Goal: Information Seeking & Learning: Learn about a topic

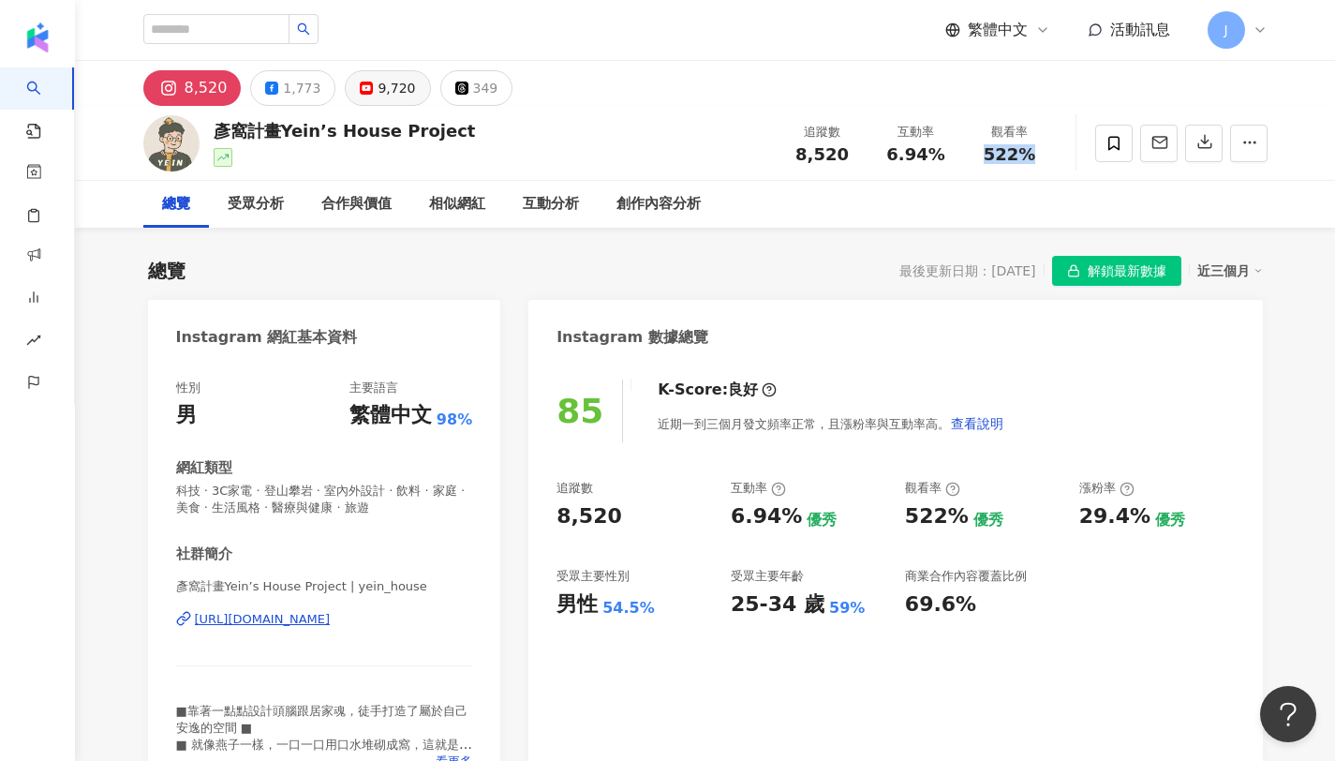
click at [379, 87] on div "9,720" at bounding box center [395, 88] width 37 height 26
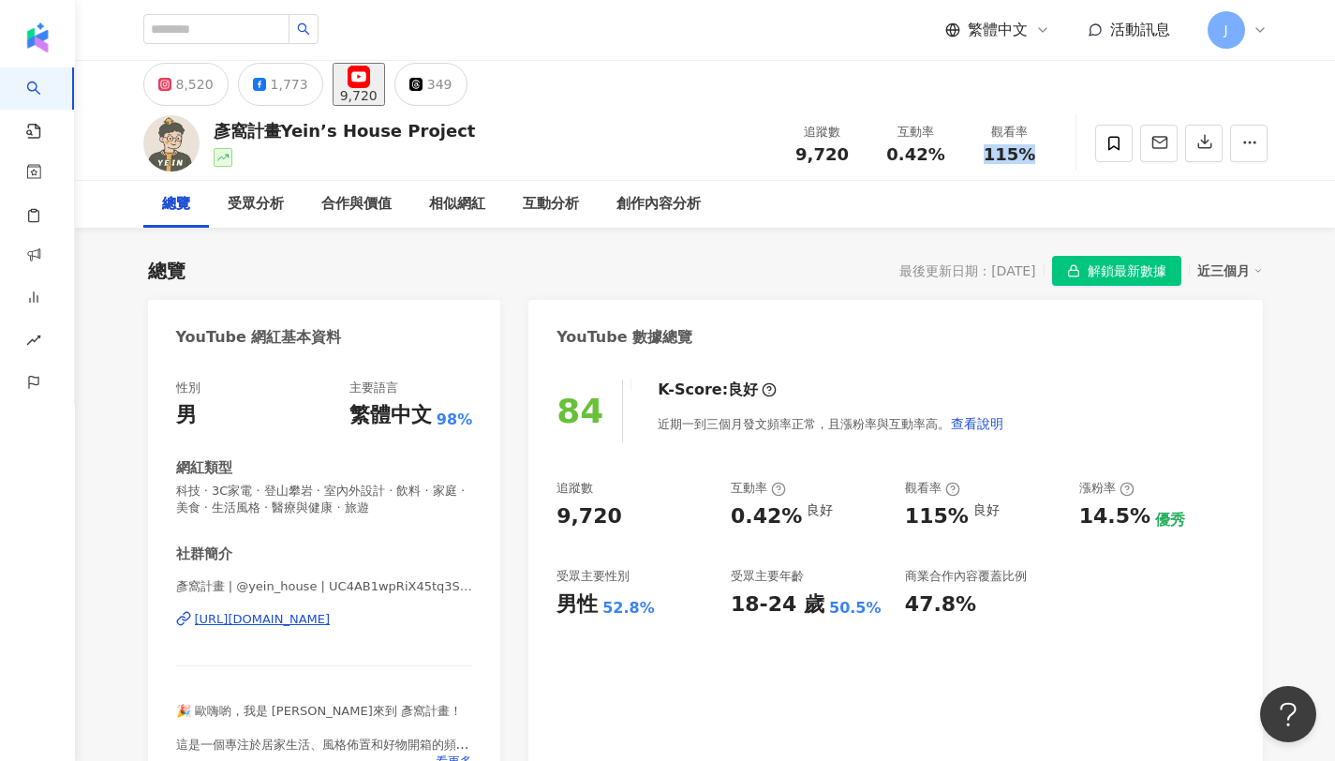
drag, startPoint x: 797, startPoint y: 149, endPoint x: 847, endPoint y: 151, distance: 49.7
click at [847, 151] on div "9,720" at bounding box center [822, 154] width 71 height 19
drag, startPoint x: 890, startPoint y: 150, endPoint x: 951, endPoint y: 150, distance: 60.9
click at [951, 150] on div "互動率 0.42%" at bounding box center [916, 143] width 94 height 40
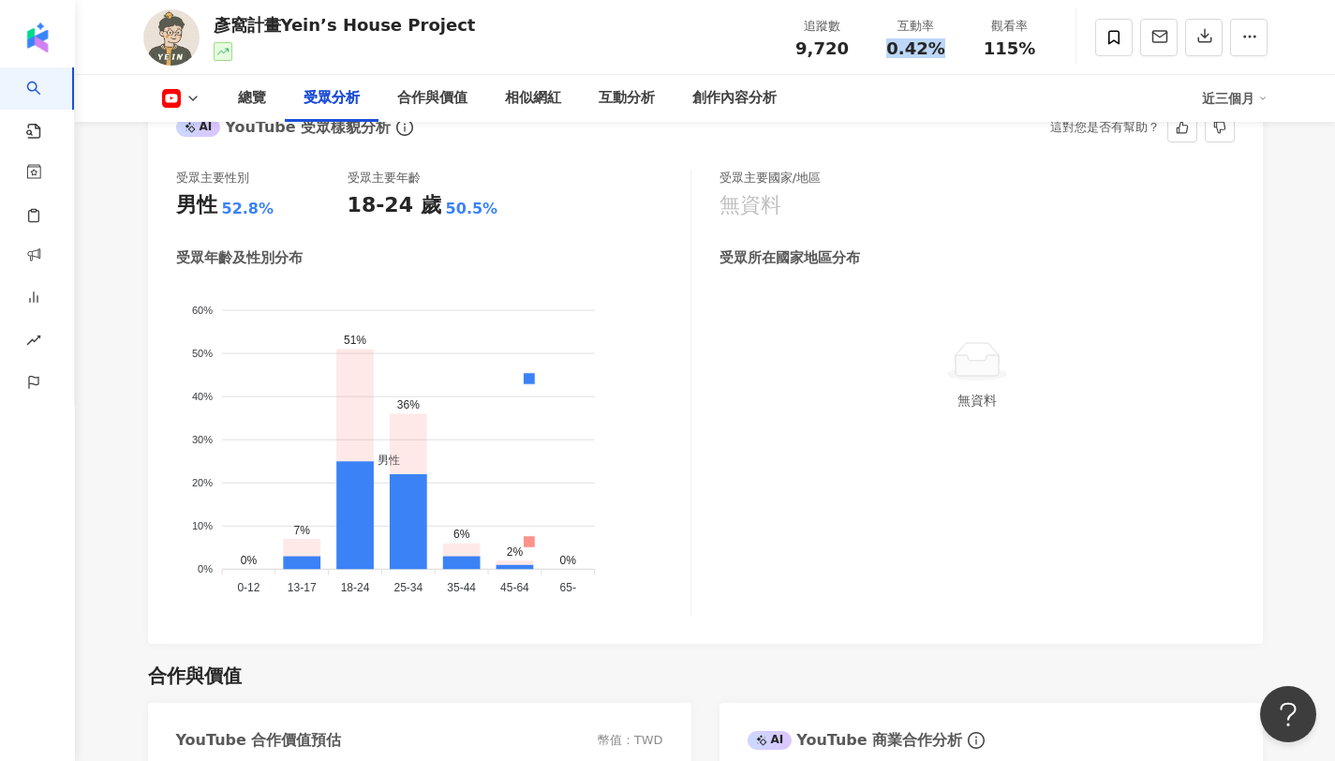
scroll to position [1712, 0]
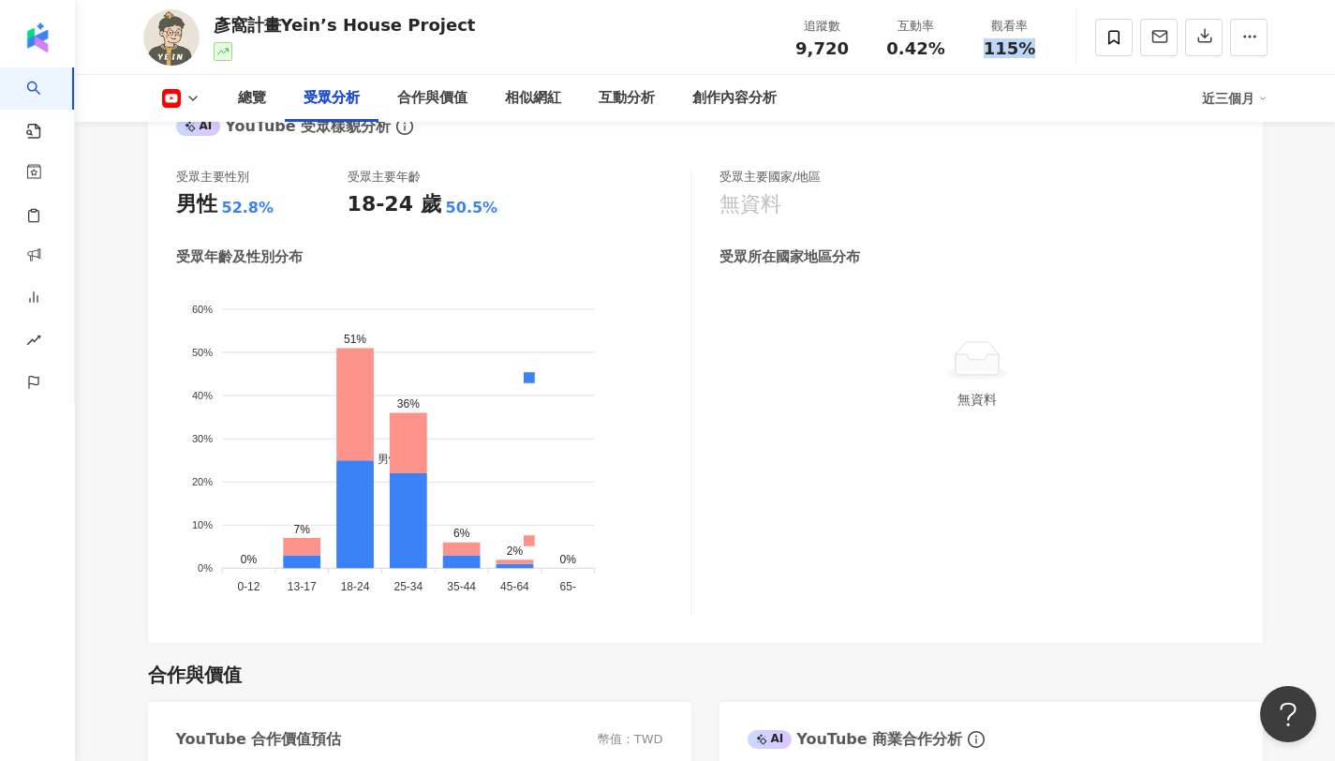
drag, startPoint x: 981, startPoint y: 45, endPoint x: 1076, endPoint y: 56, distance: 96.2
click at [1076, 56] on div "彥窩計畫Yein’s House Project 追蹤數 9,720 互動率 0.42% 觀看率 115%" at bounding box center [705, 37] width 1199 height 74
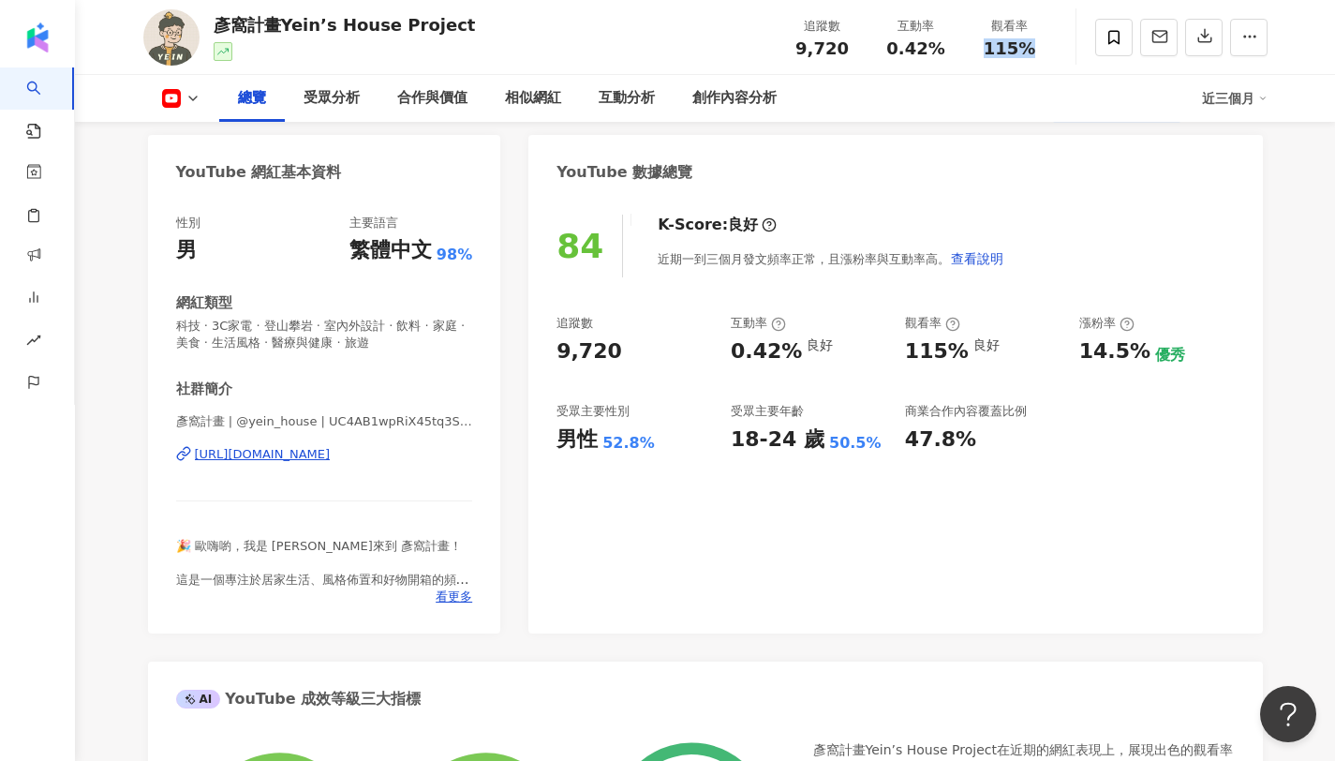
scroll to position [0, 0]
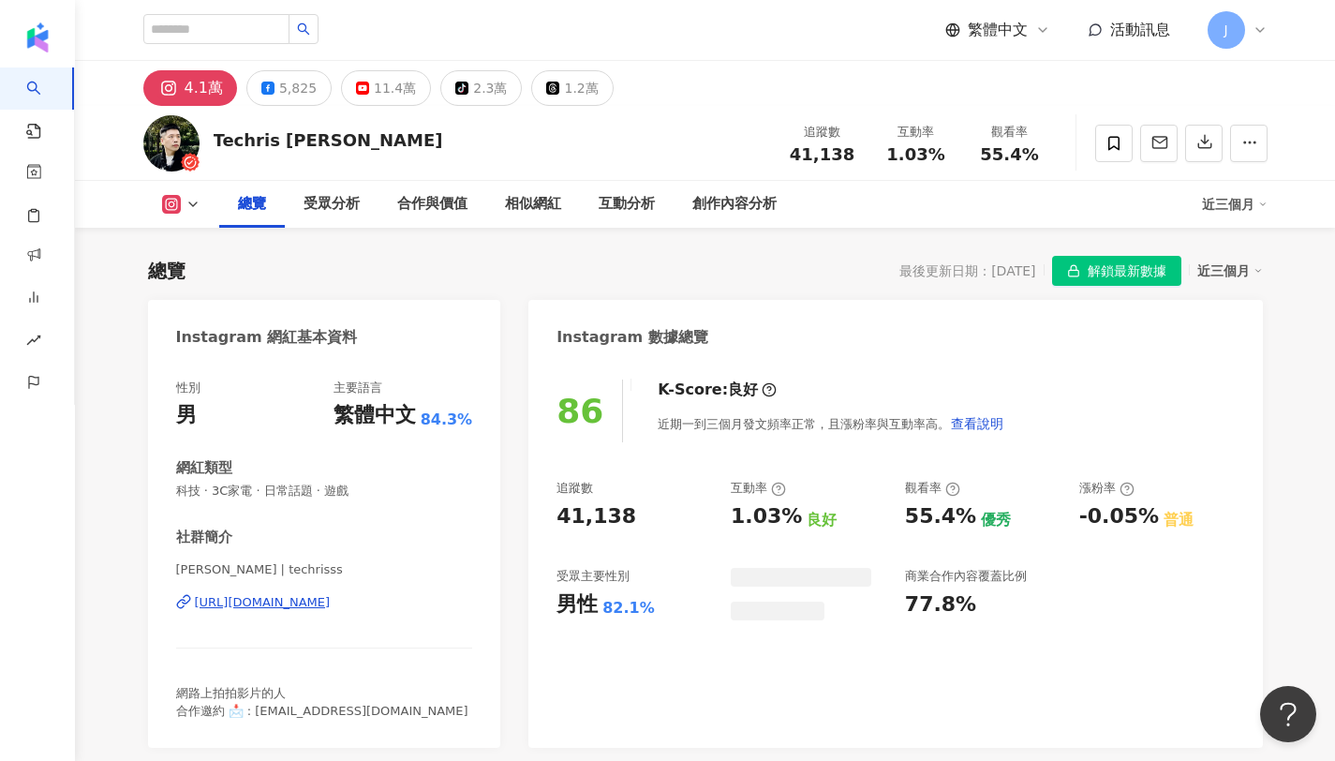
drag, startPoint x: 0, startPoint y: 0, endPoint x: 844, endPoint y: 53, distance: 845.6
click at [844, 144] on span "41,138" at bounding box center [822, 154] width 65 height 20
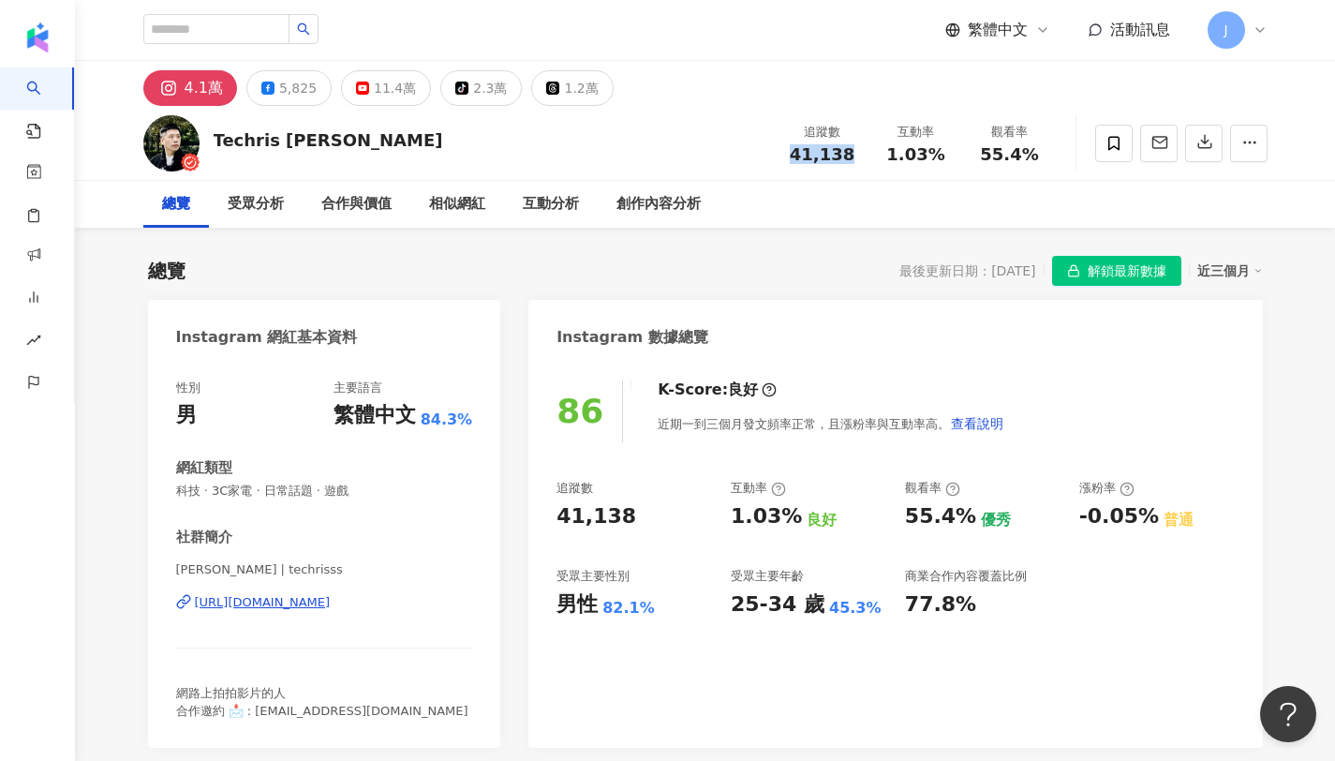
scroll to position [115, 0]
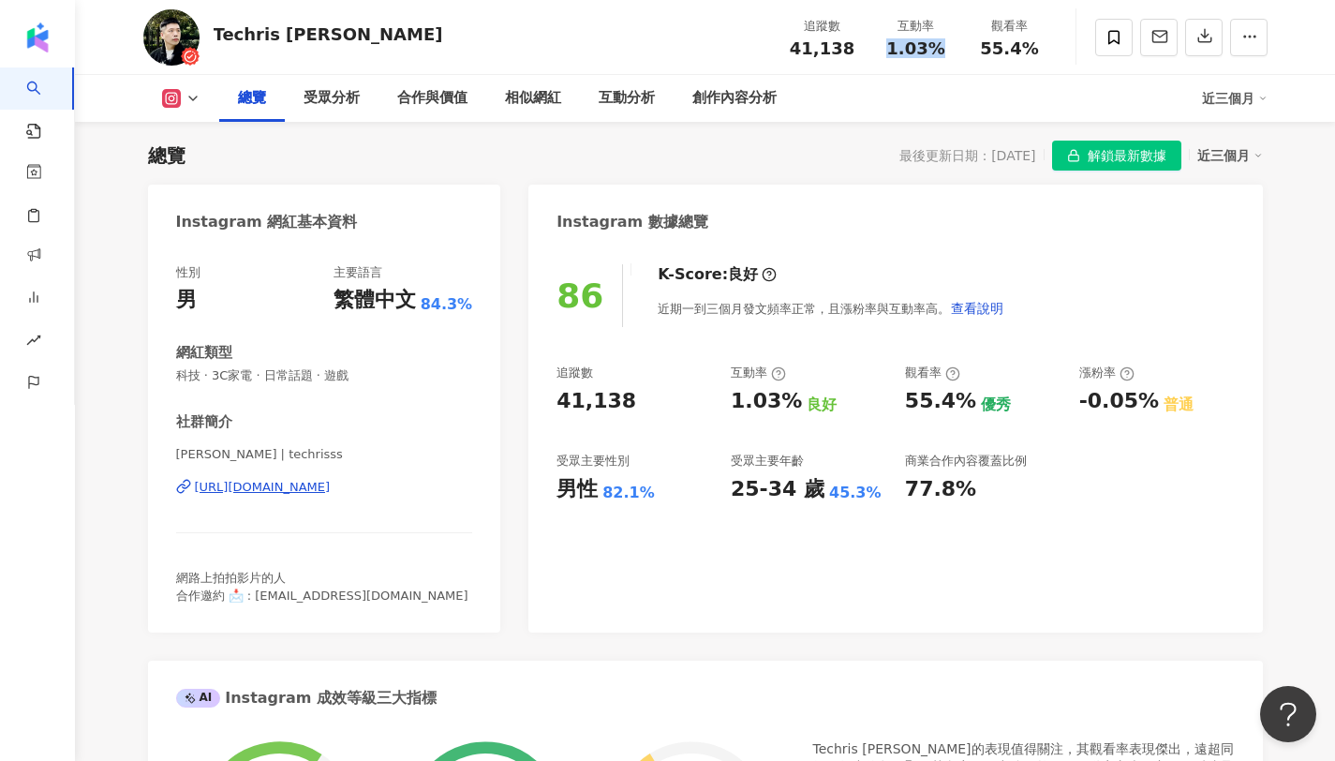
drag, startPoint x: 890, startPoint y: 47, endPoint x: 939, endPoint y: 55, distance: 49.4
click at [939, 55] on div "1.03%" at bounding box center [915, 48] width 71 height 19
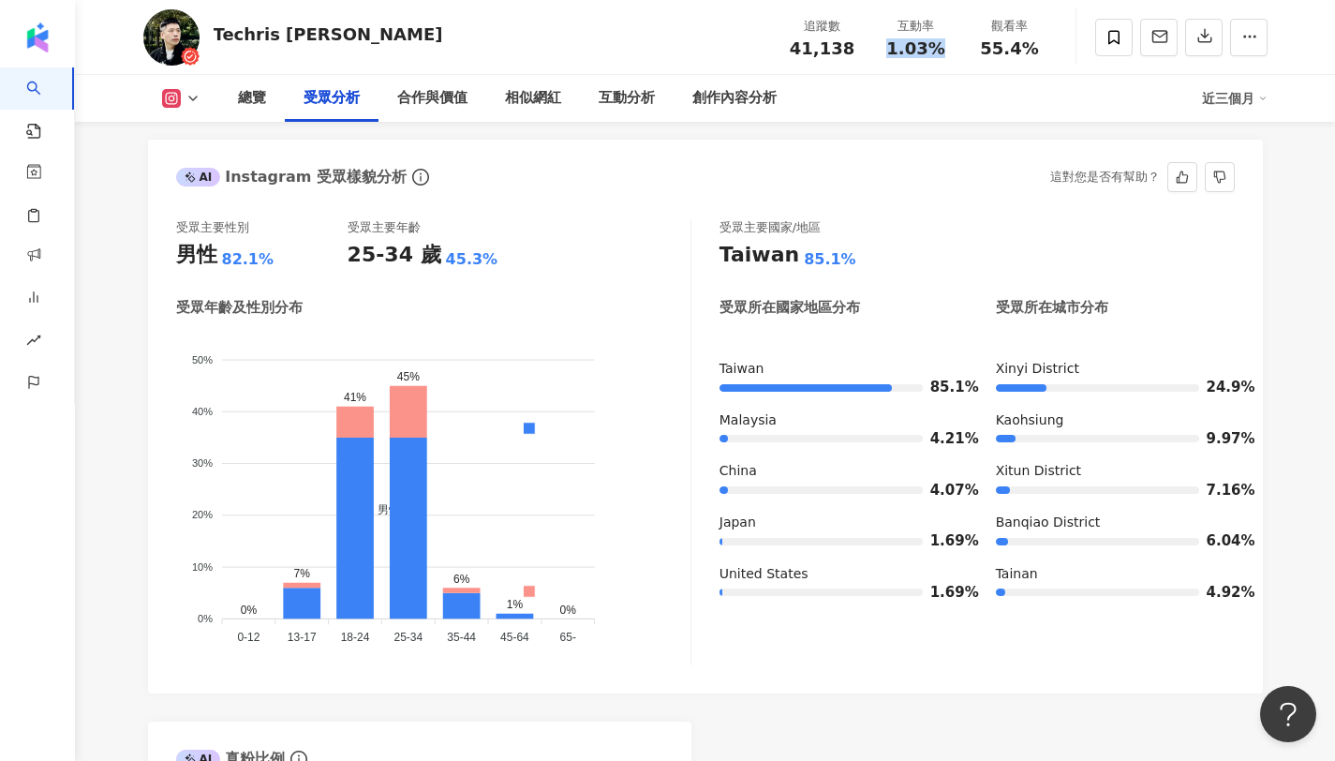
scroll to position [1592, 0]
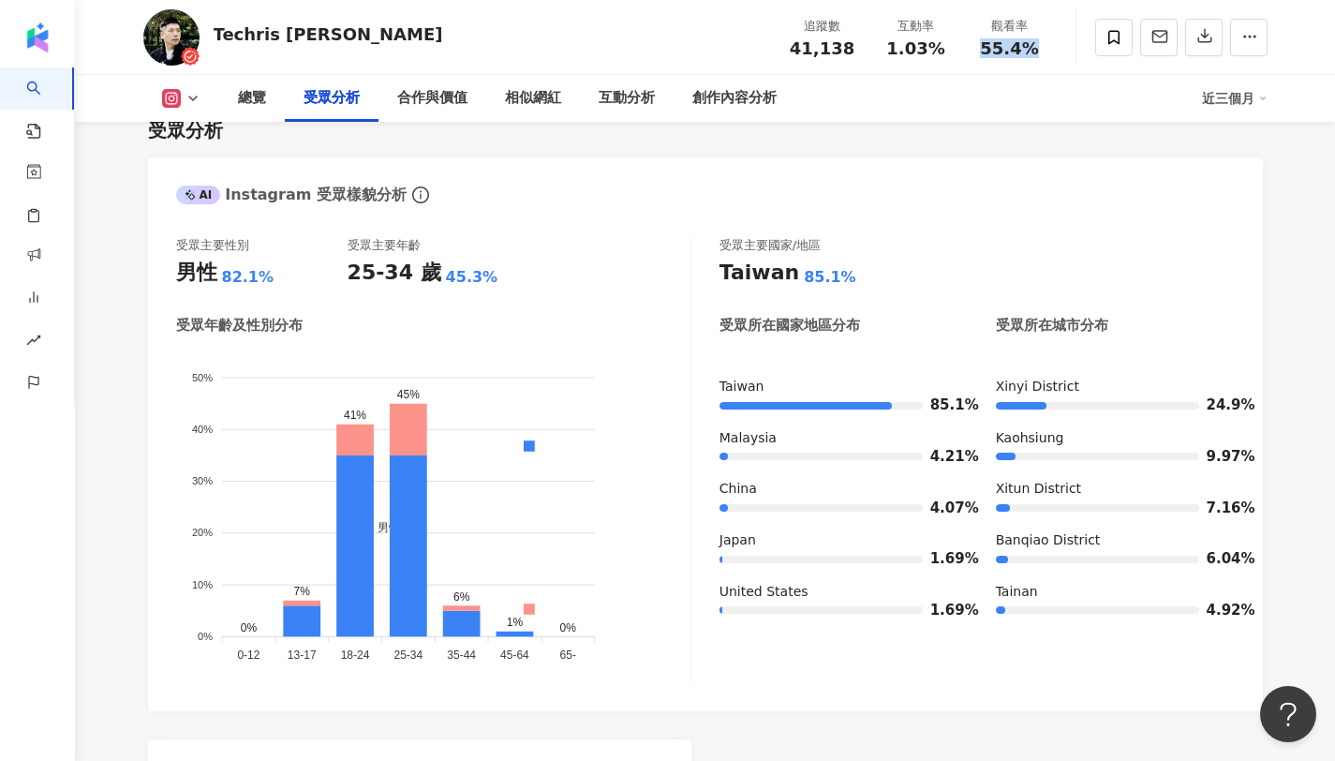
copy span "55.4%"
drag, startPoint x: 978, startPoint y: 43, endPoint x: 1050, endPoint y: 50, distance: 72.4
click at [1050, 50] on div "觀看率 55.4%" at bounding box center [1010, 37] width 94 height 40
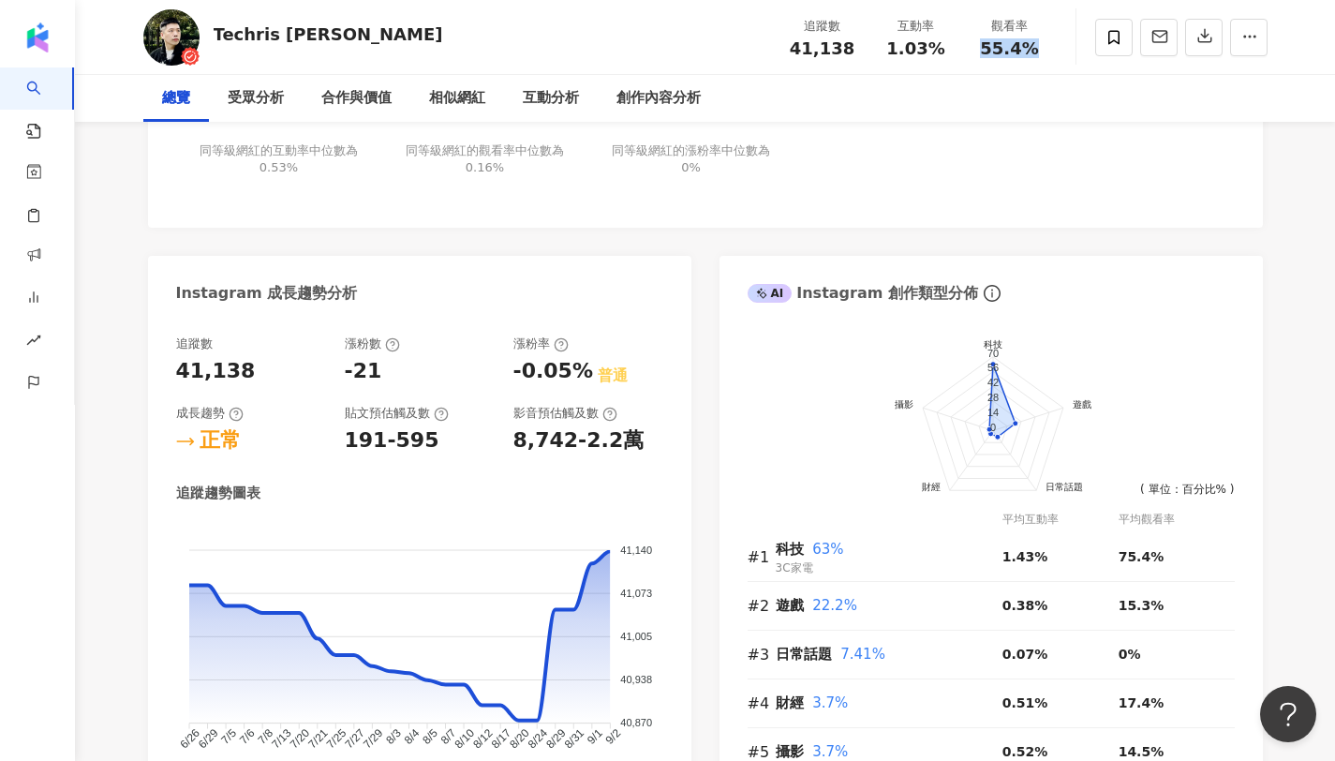
scroll to position [0, 0]
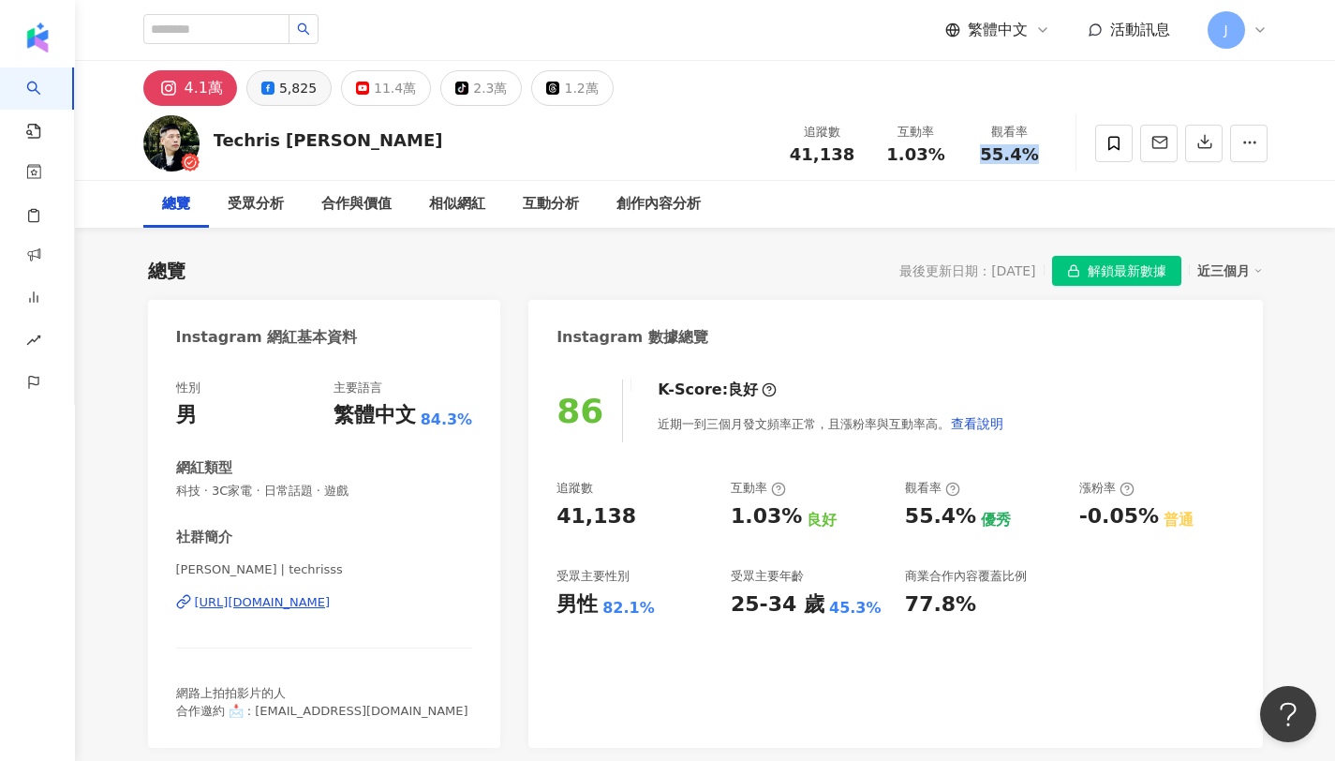
click at [291, 91] on div "5,825" at bounding box center [297, 88] width 37 height 26
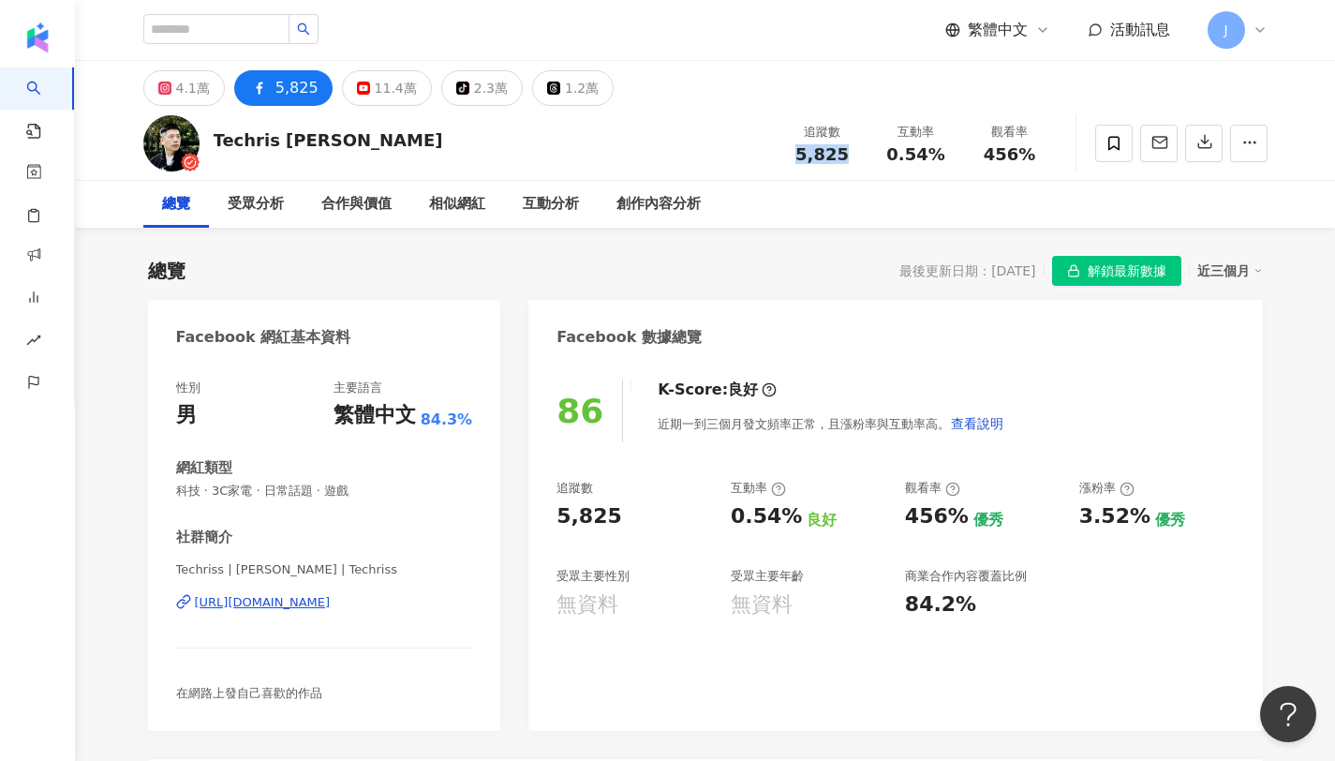
drag, startPoint x: 794, startPoint y: 150, endPoint x: 858, endPoint y: 161, distance: 64.7
click at [858, 161] on div "追蹤數 5,825" at bounding box center [823, 143] width 94 height 40
copy span "0.54%"
drag, startPoint x: 893, startPoint y: 155, endPoint x: 954, endPoint y: 155, distance: 61.8
click at [954, 155] on div "互動率 0.54%" at bounding box center [916, 143] width 94 height 40
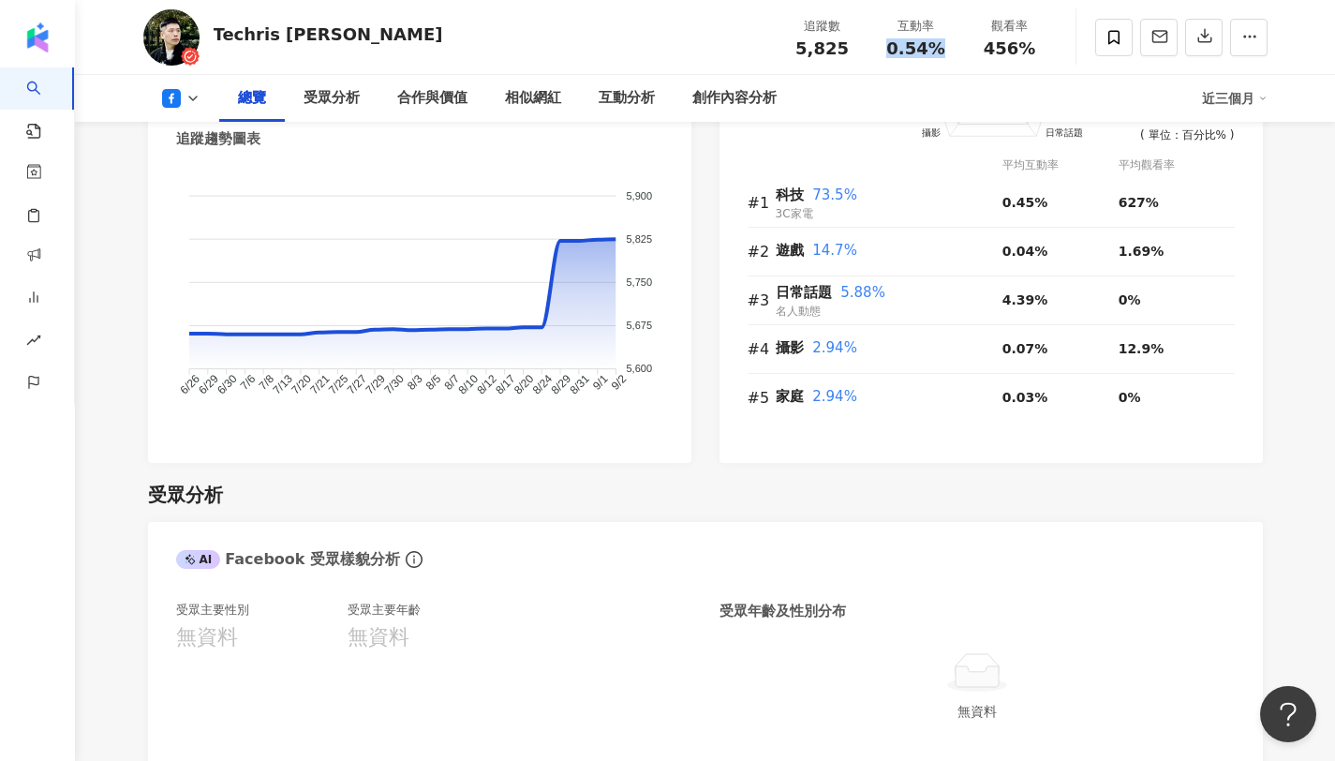
scroll to position [1237, 0]
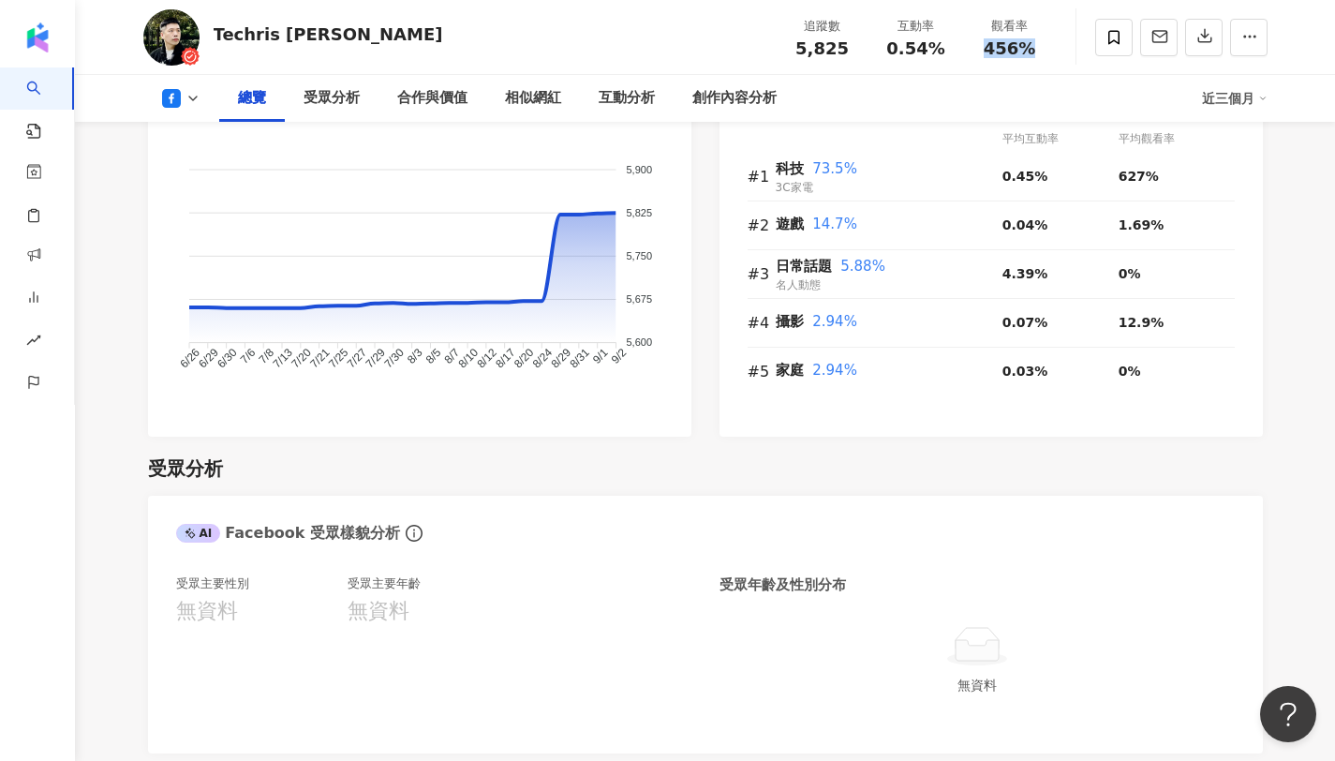
copy span "456%"
drag, startPoint x: 984, startPoint y: 50, endPoint x: 1031, endPoint y: 47, distance: 46.9
click at [1031, 47] on div "456%" at bounding box center [1009, 48] width 71 height 19
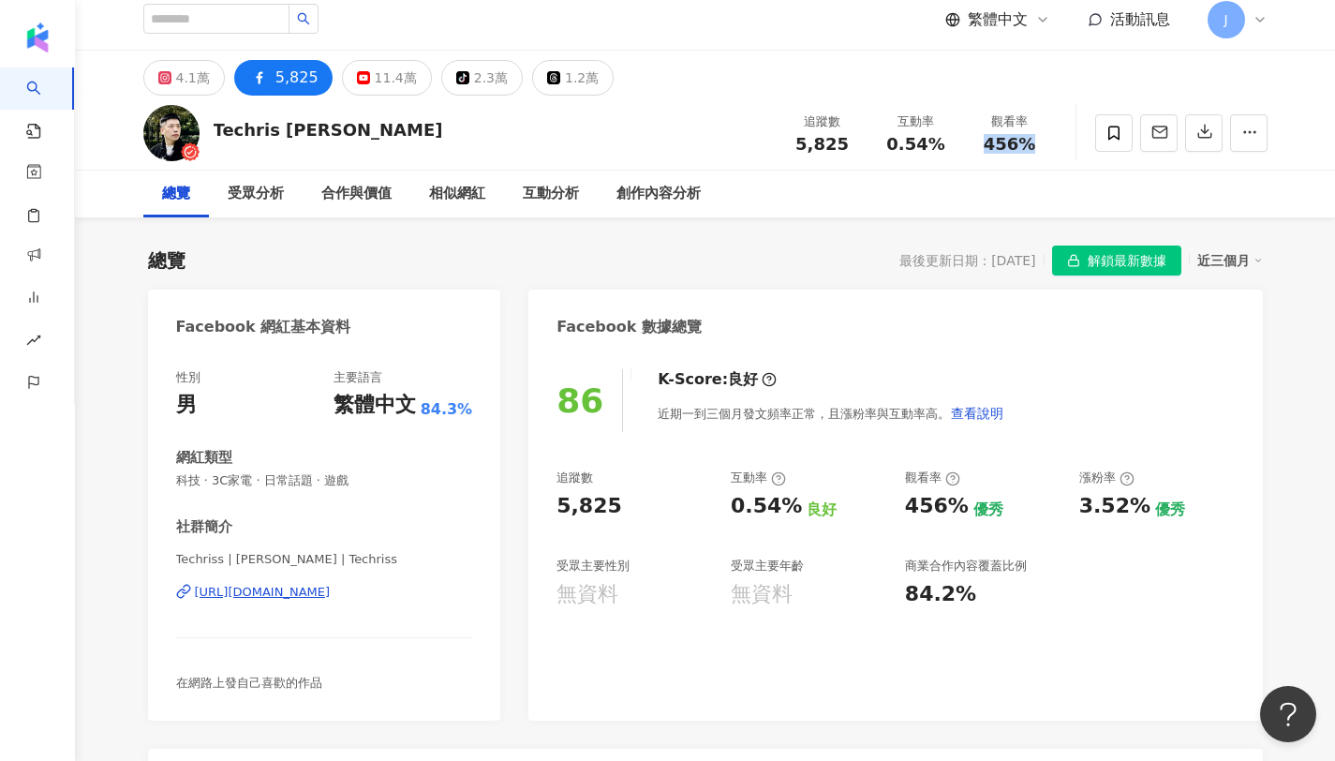
scroll to position [0, 0]
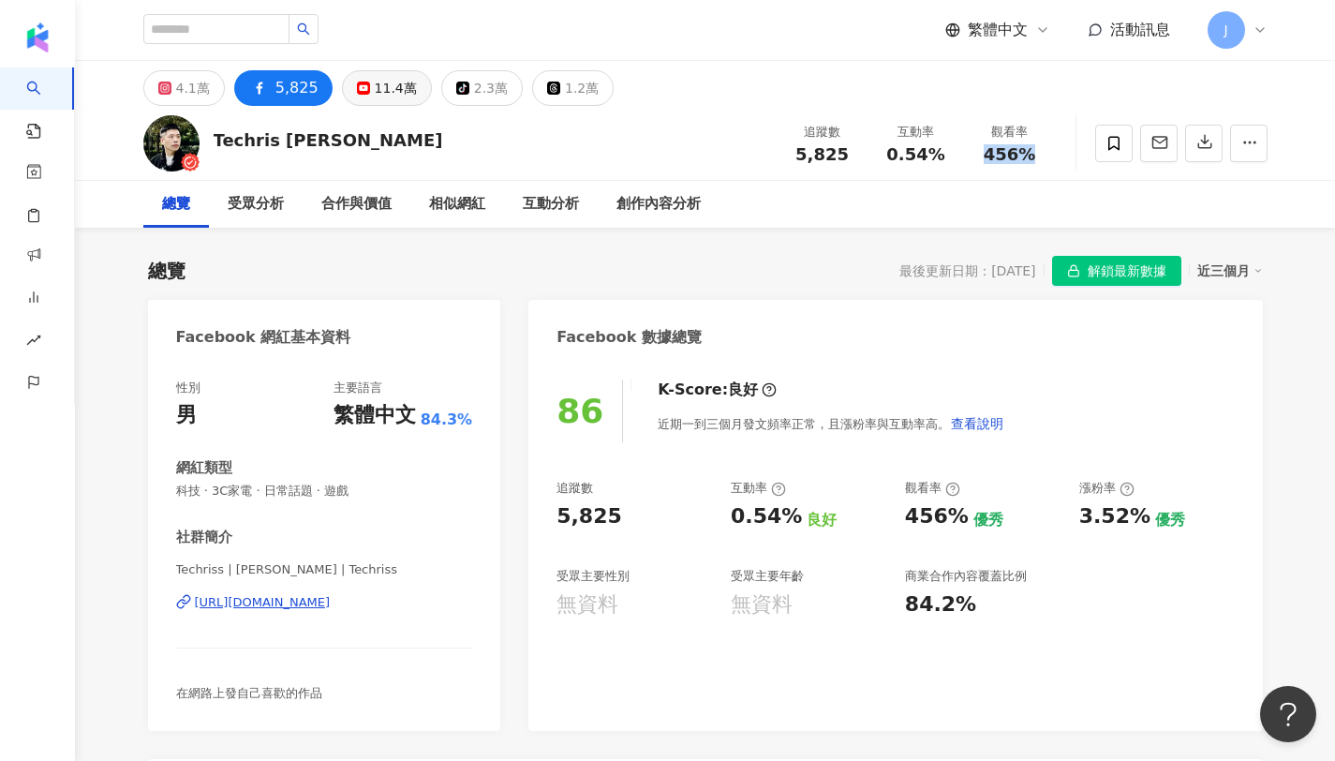
click at [363, 92] on button "11.4萬" at bounding box center [387, 88] width 90 height 36
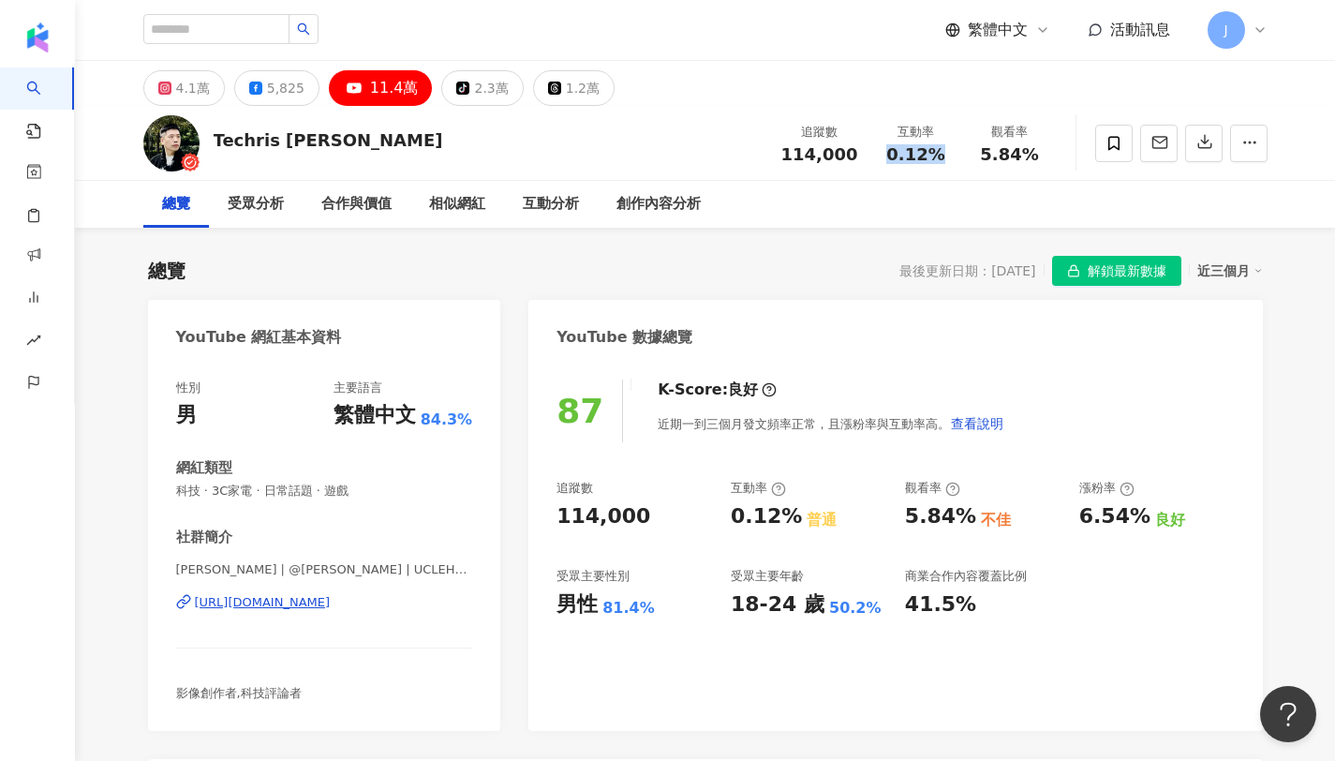
copy span "0.12%"
drag, startPoint x: 886, startPoint y: 149, endPoint x: 936, endPoint y: 153, distance: 49.8
click at [936, 153] on div "0.12%" at bounding box center [915, 154] width 71 height 19
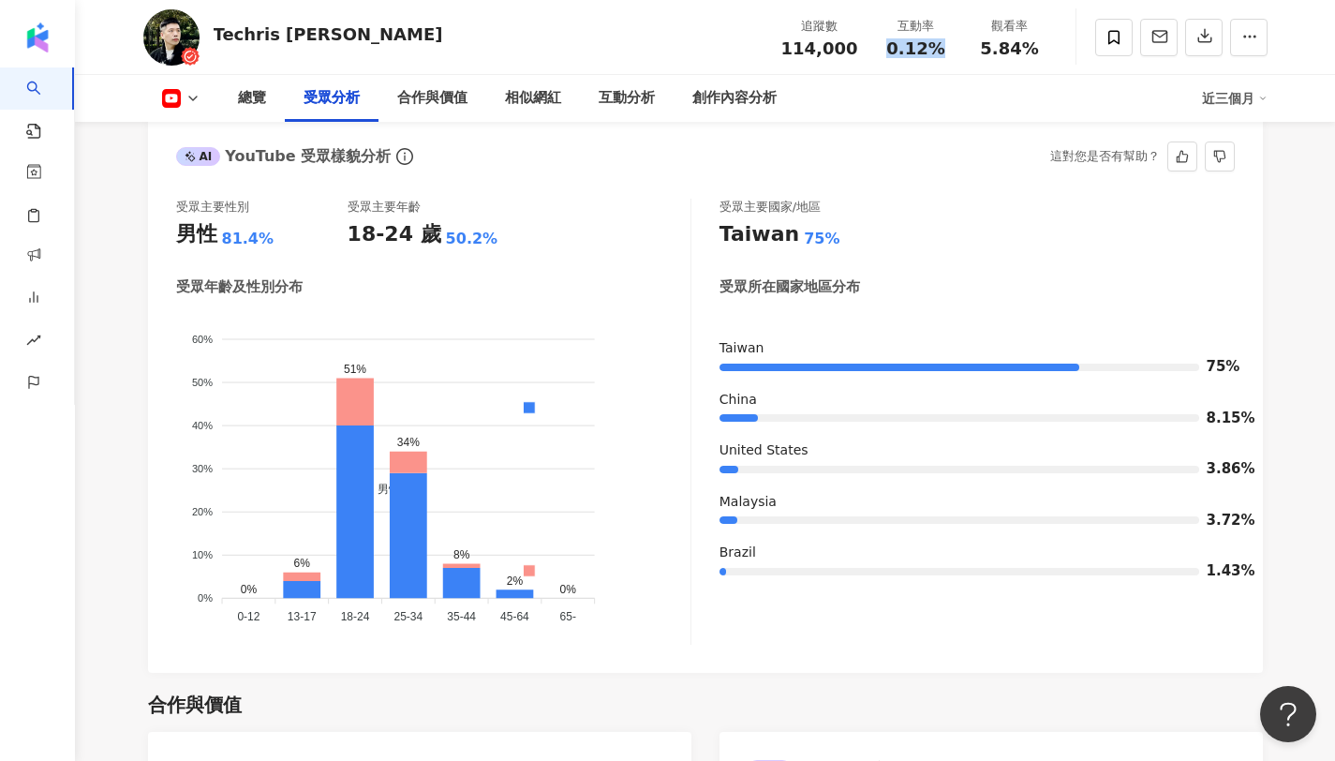
scroll to position [1578, 0]
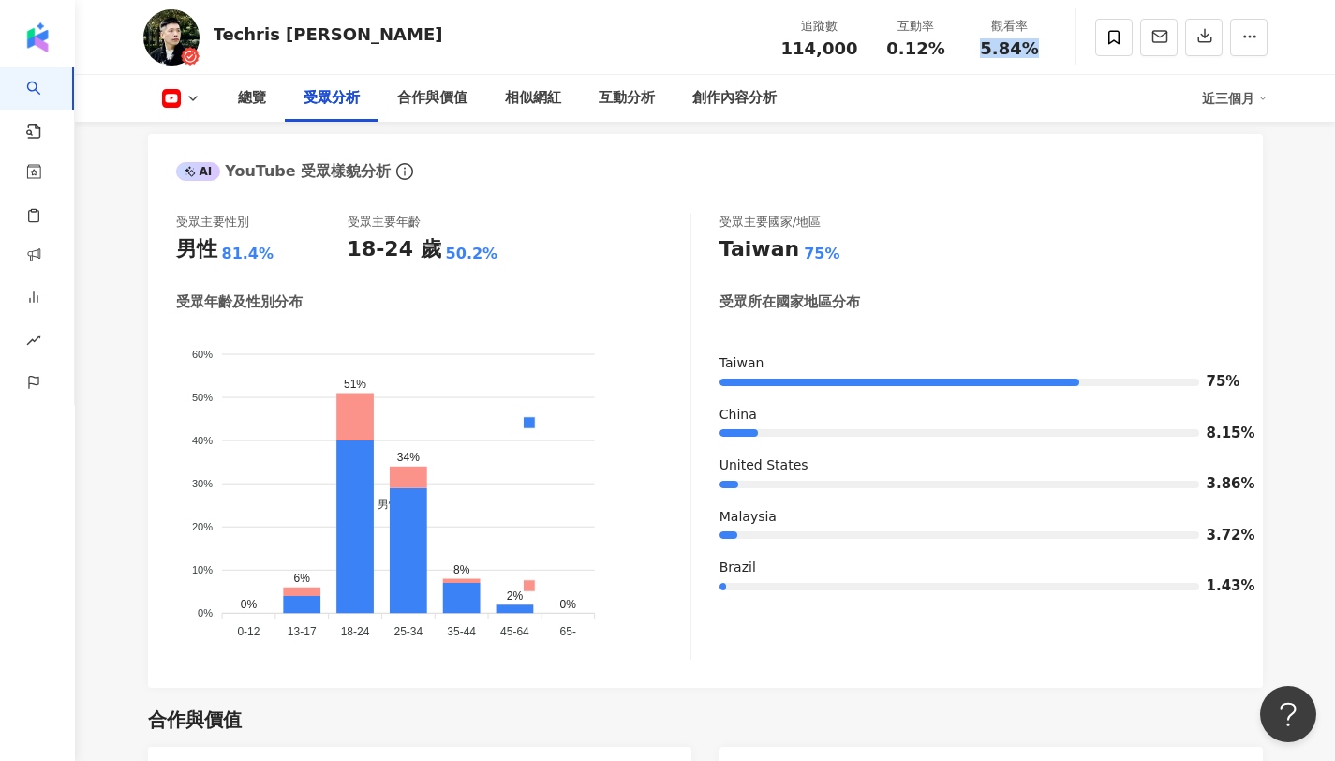
copy span "5.84%"
drag, startPoint x: 982, startPoint y: 45, endPoint x: 1044, endPoint y: 49, distance: 62.9
click at [1044, 49] on div "觀看率 5.84%" at bounding box center [1010, 37] width 94 height 40
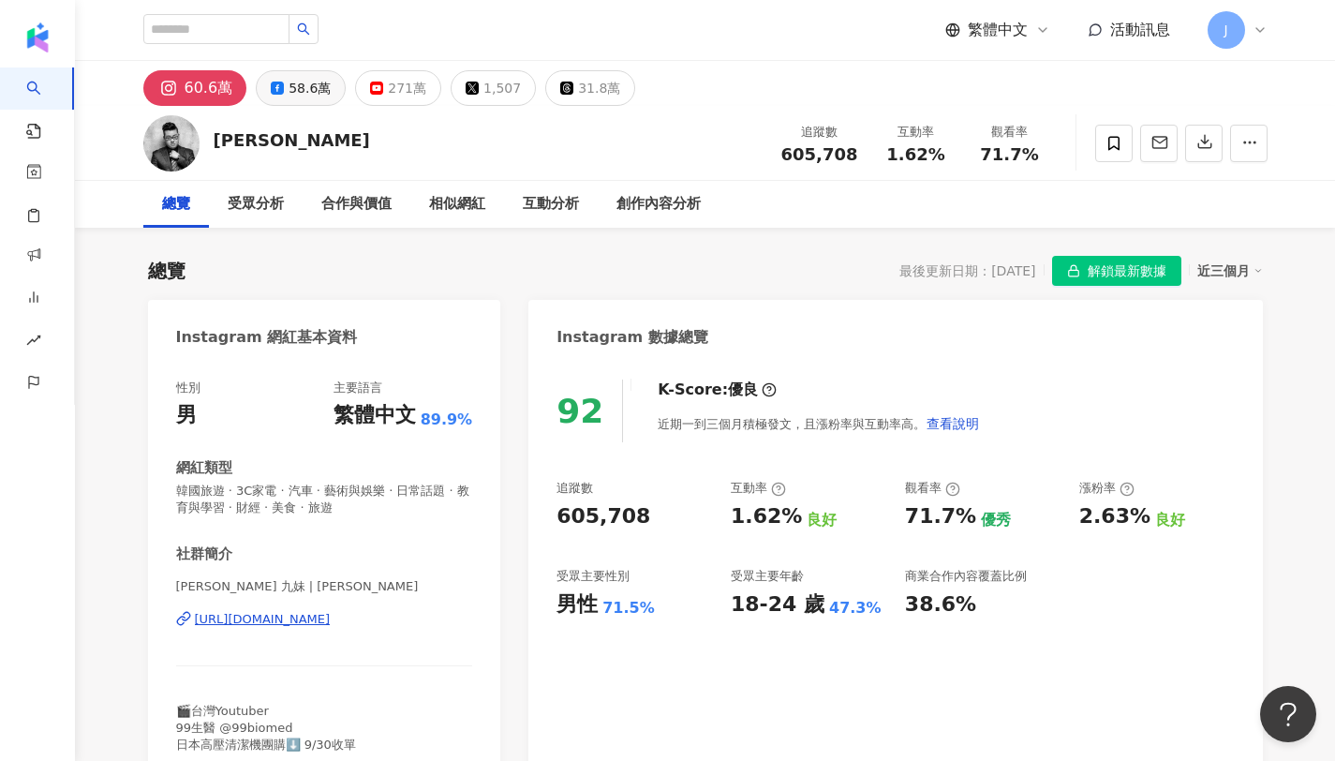
click at [311, 99] on div "58.6萬" at bounding box center [309, 88] width 42 height 26
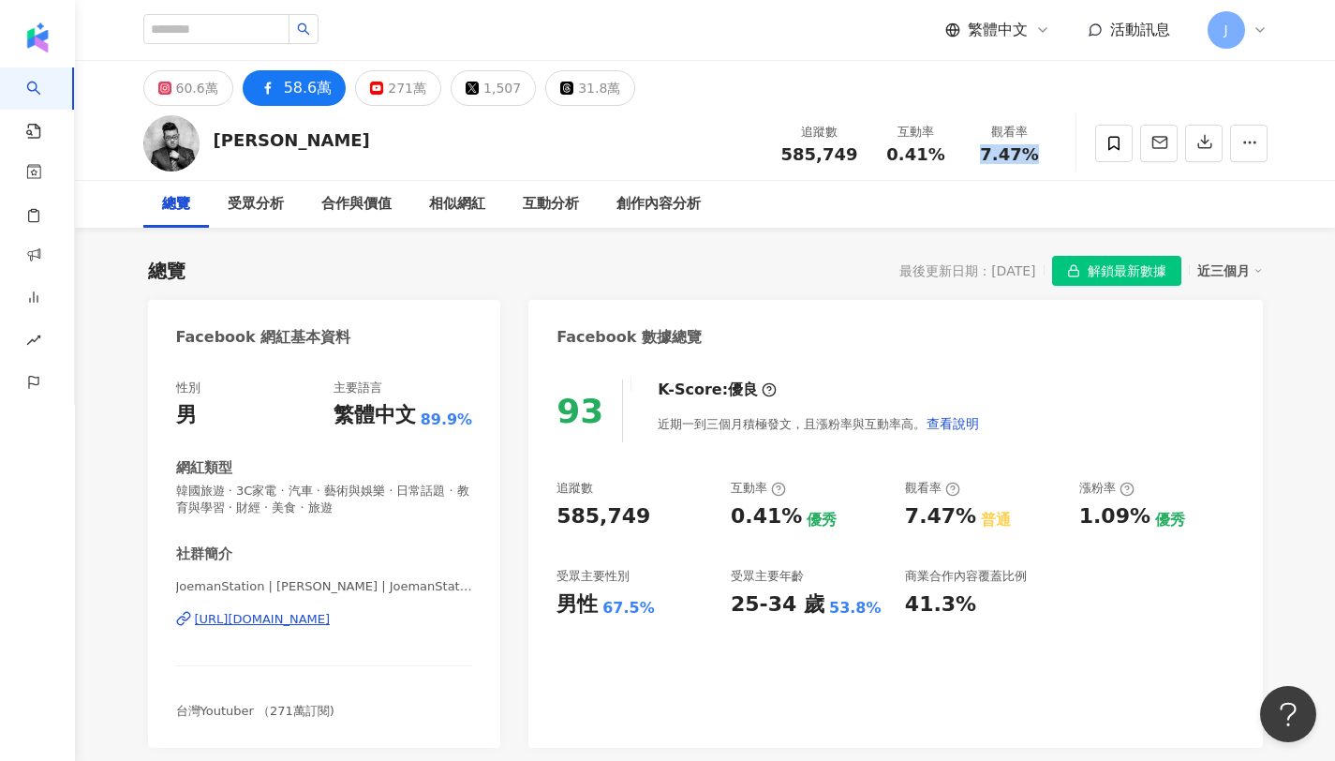
copy span "7.47%"
drag, startPoint x: 983, startPoint y: 157, endPoint x: 1041, endPoint y: 160, distance: 57.2
click at [1041, 160] on div "7.47%" at bounding box center [1009, 154] width 71 height 19
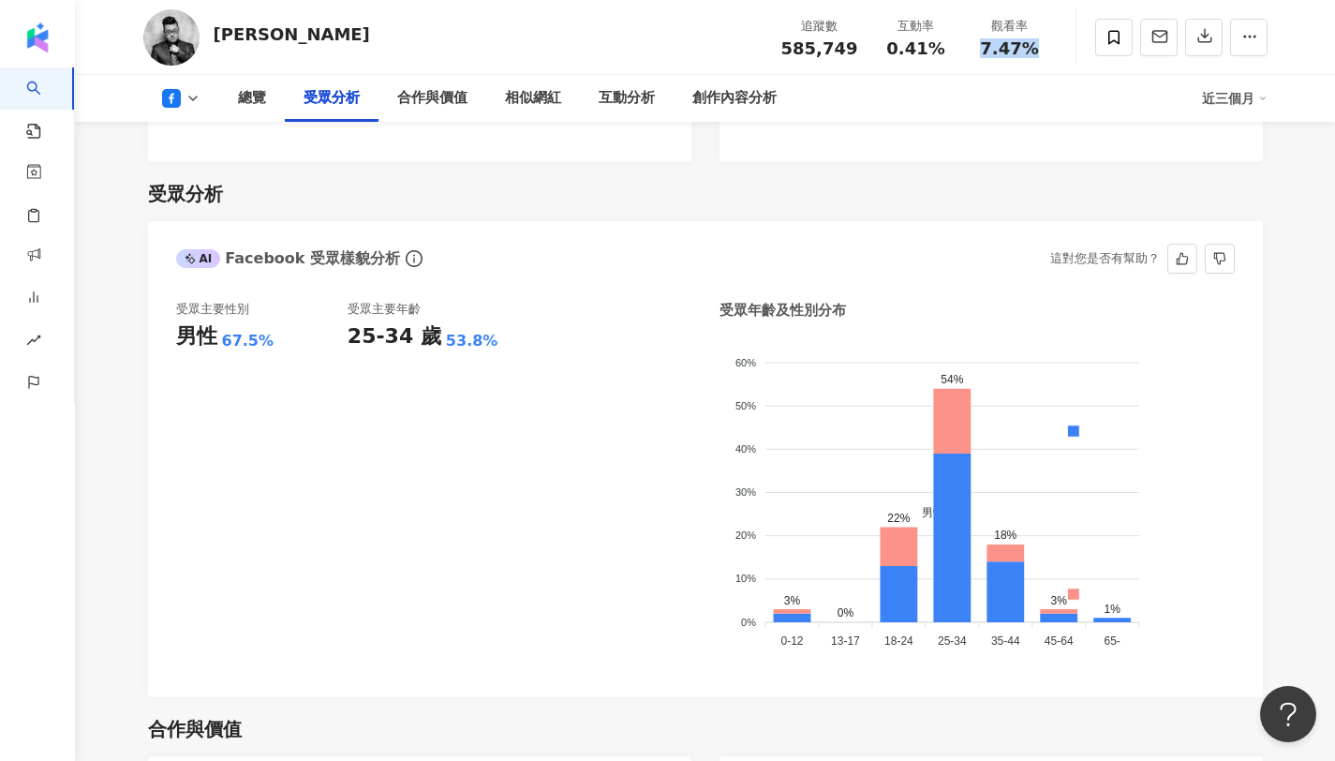
scroll to position [1499, 0]
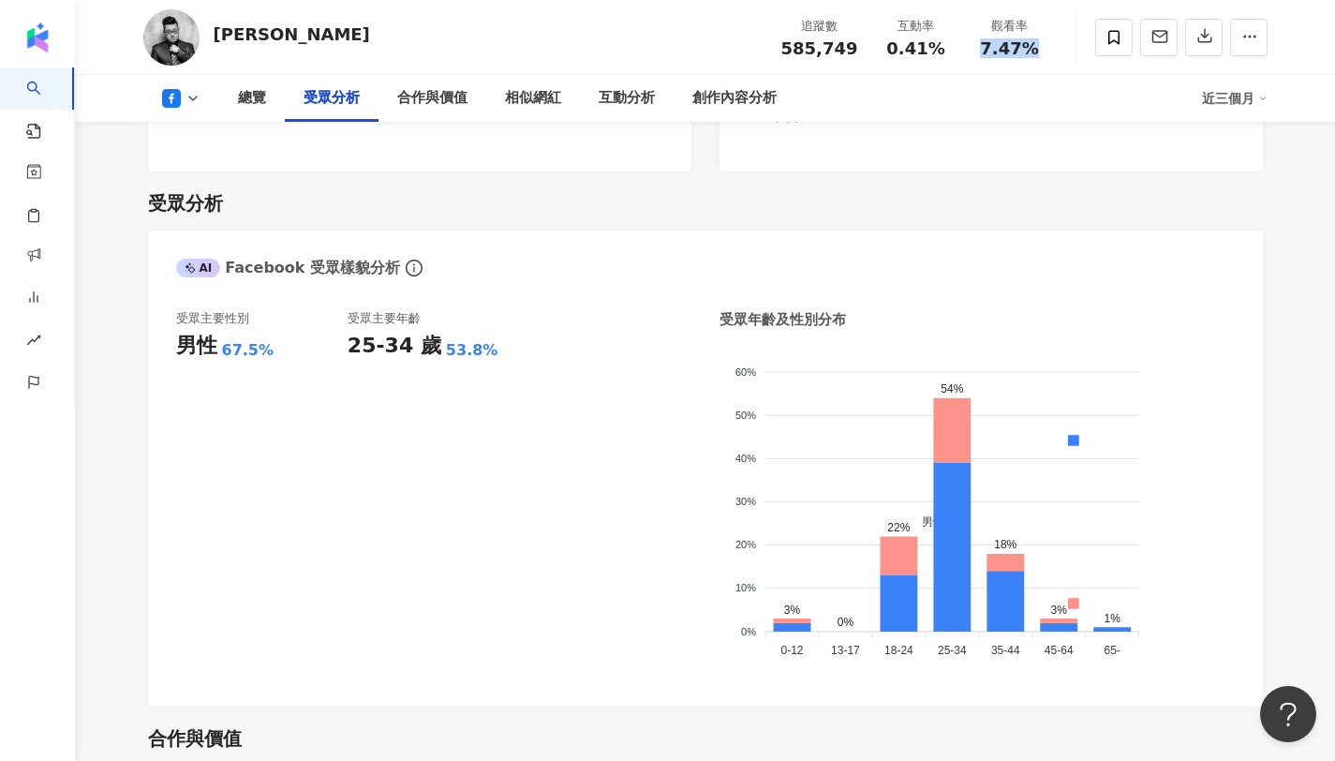
copy span "7.47%"
drag, startPoint x: 973, startPoint y: 47, endPoint x: 1029, endPoint y: 42, distance: 56.4
click at [1029, 42] on div "7.47%" at bounding box center [1009, 48] width 71 height 19
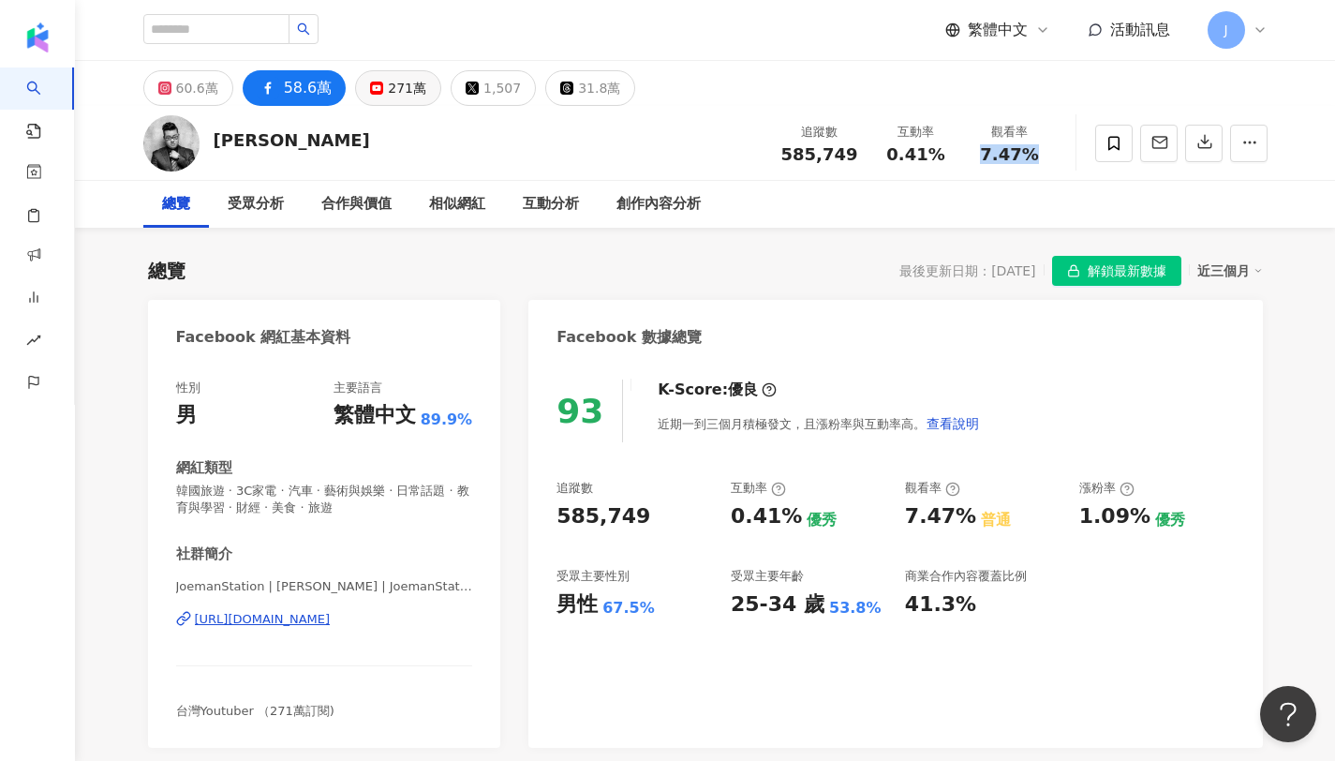
click at [402, 86] on div "271萬" at bounding box center [407, 88] width 38 height 26
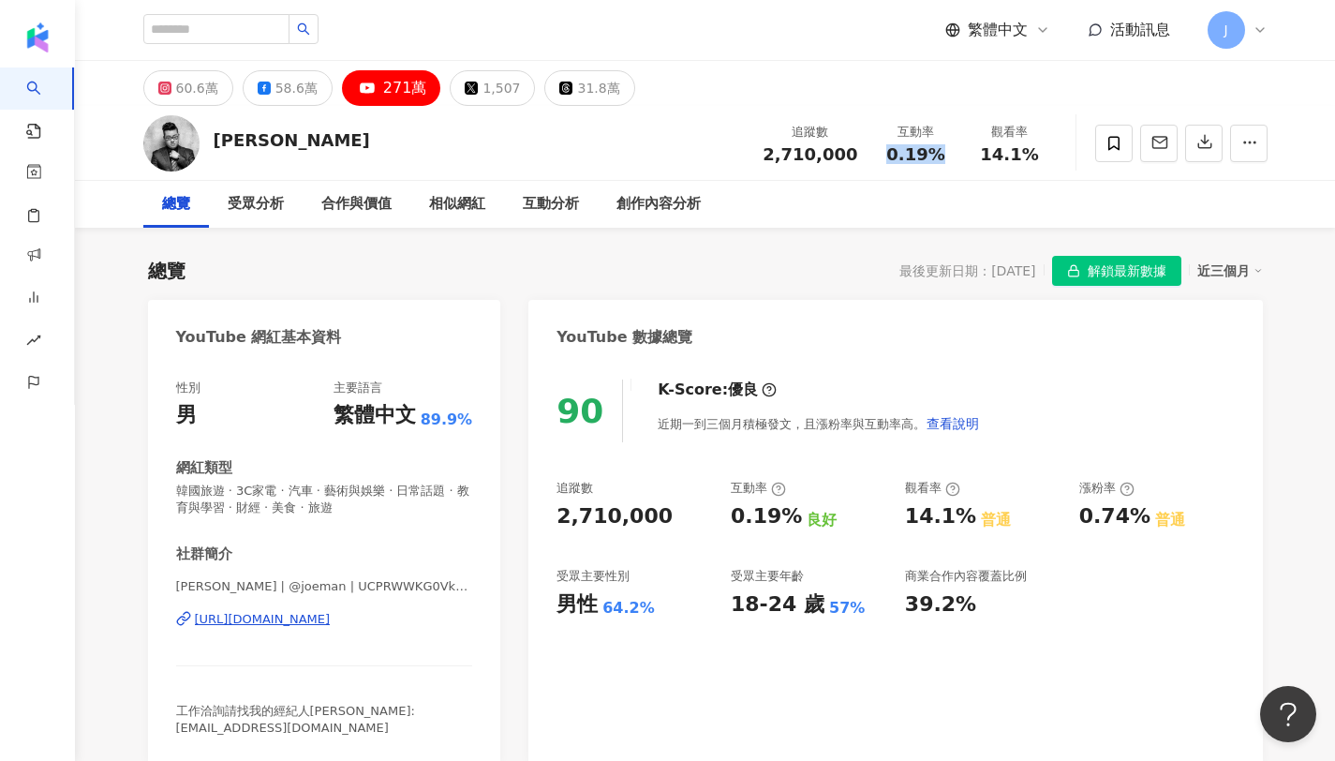
drag, startPoint x: 888, startPoint y: 150, endPoint x: 961, endPoint y: 153, distance: 73.1
click at [961, 153] on div "互動率 0.19%" at bounding box center [916, 143] width 94 height 40
copy span "0.19%"
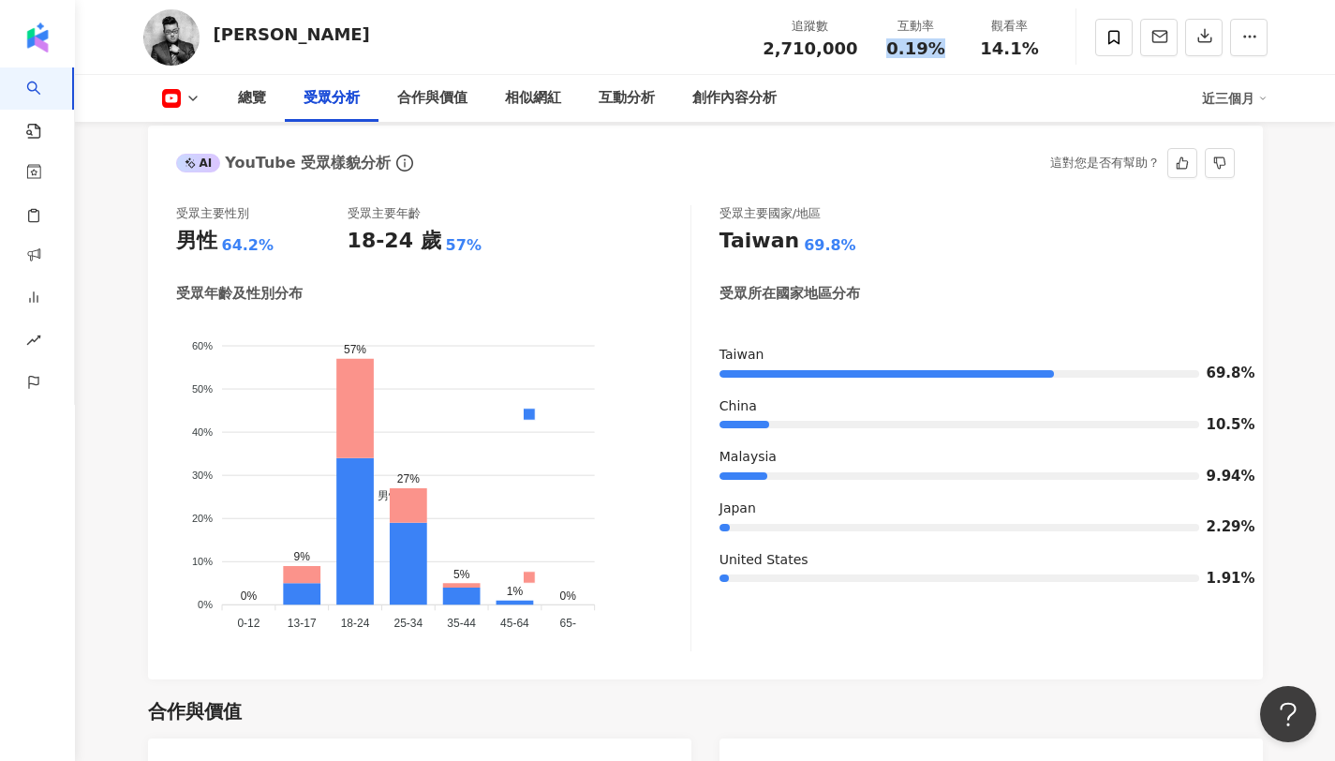
scroll to position [1657, 0]
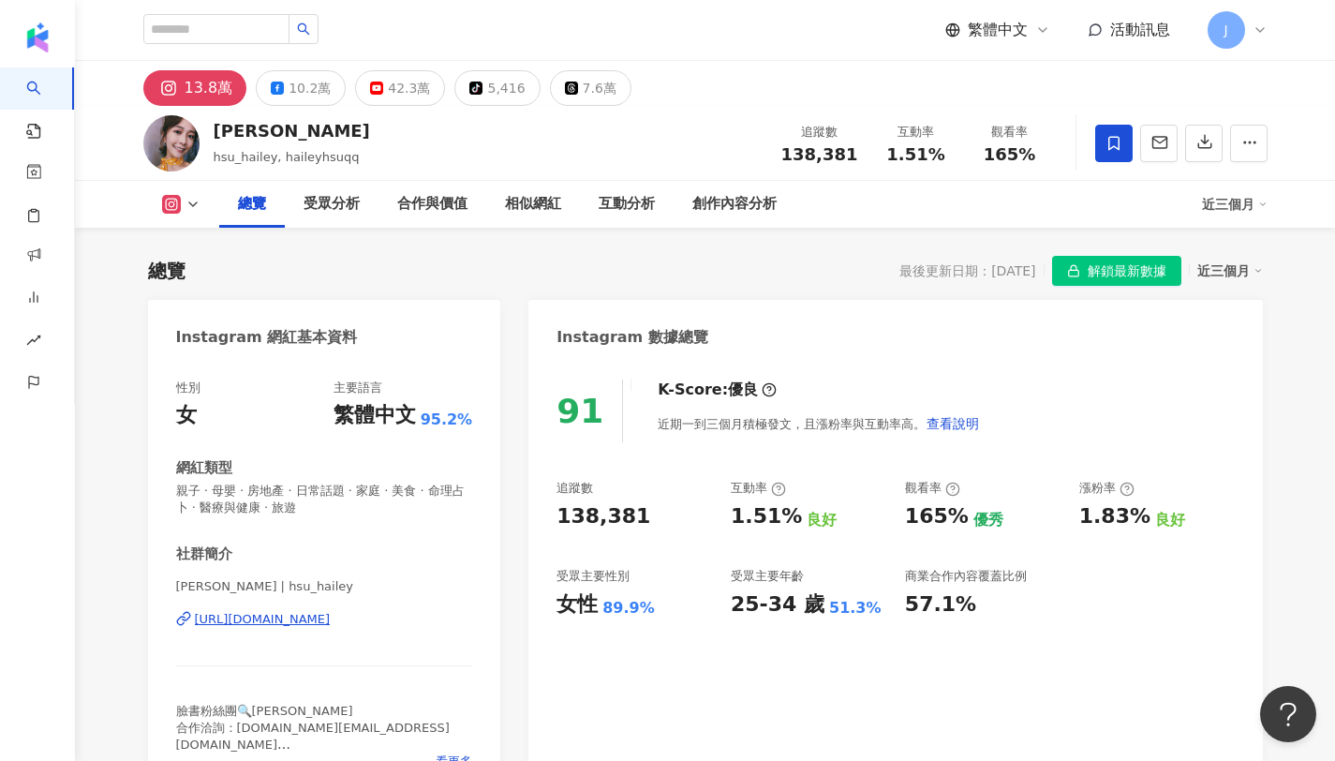
scroll to position [115, 0]
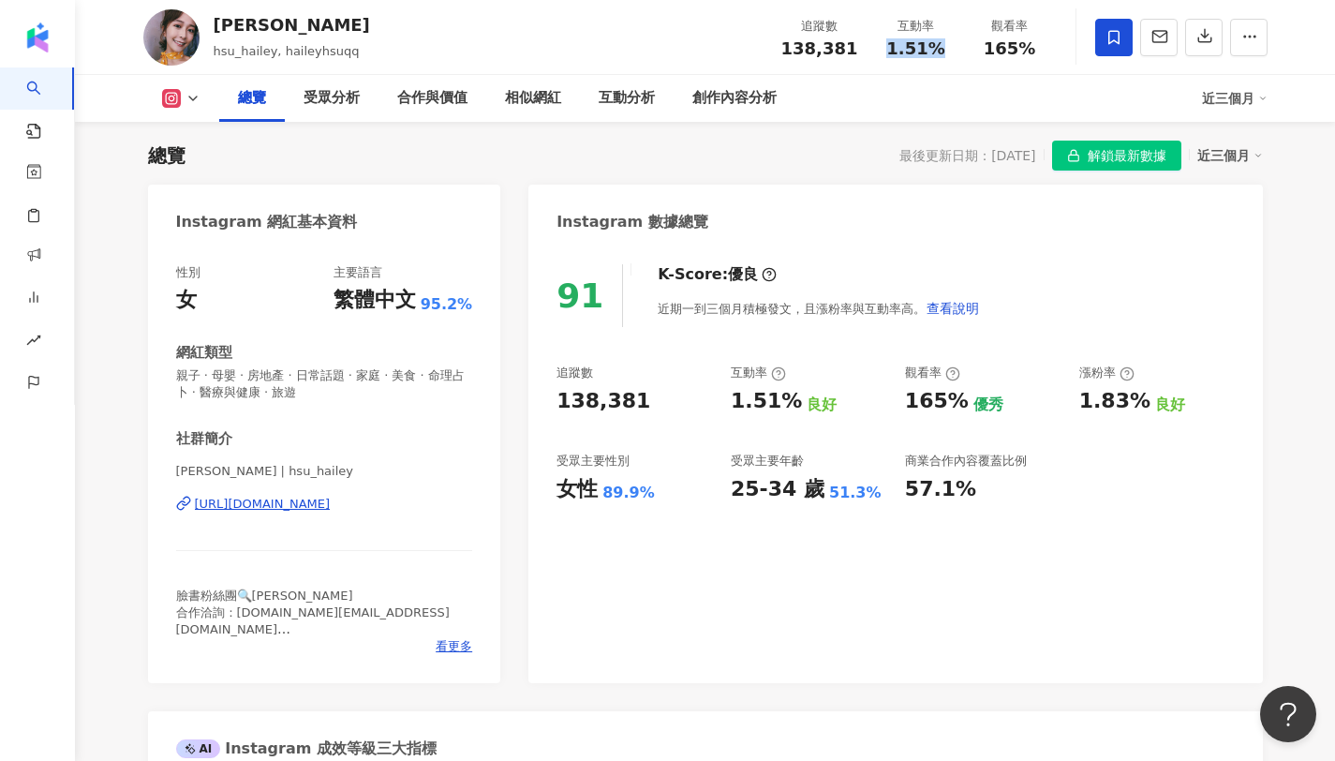
drag, startPoint x: 888, startPoint y: 44, endPoint x: 952, endPoint y: 47, distance: 63.8
click at [952, 47] on div "互動率 1.51%" at bounding box center [916, 37] width 94 height 40
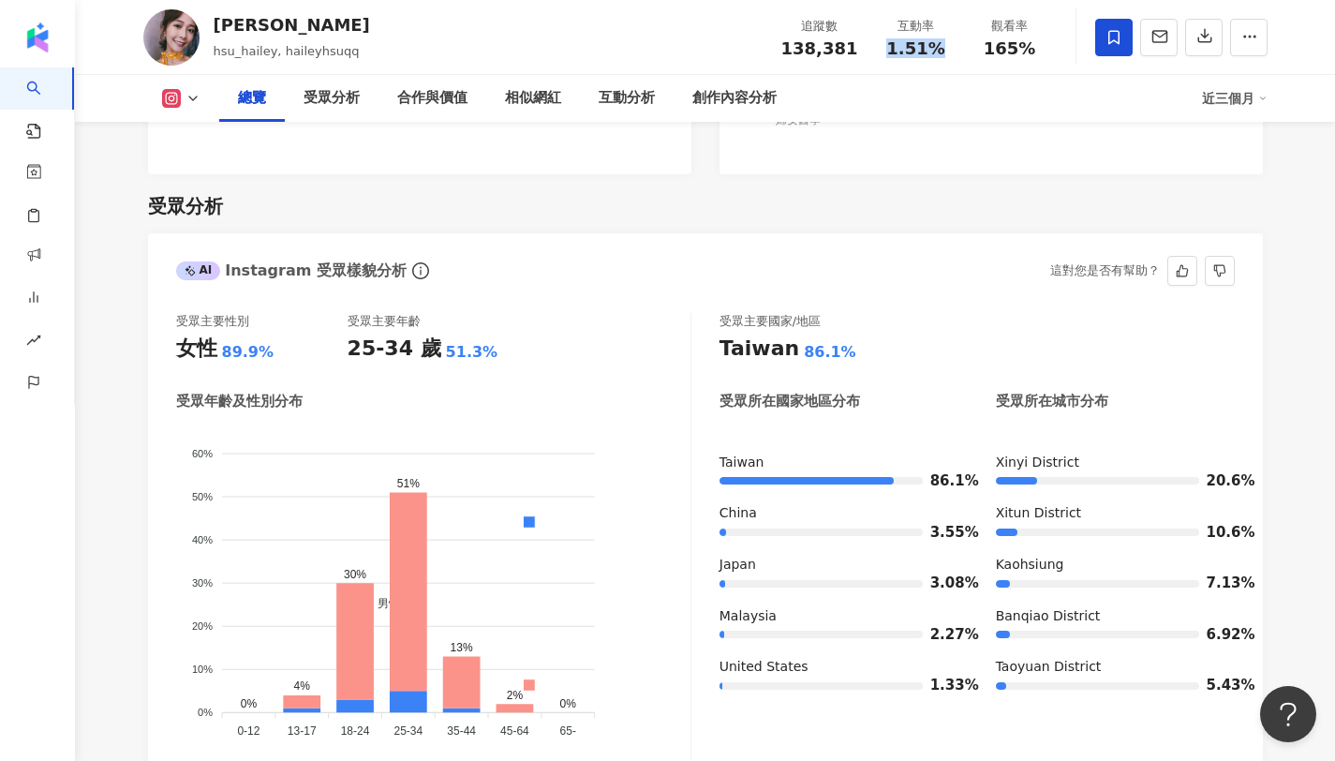
scroll to position [1656, 0]
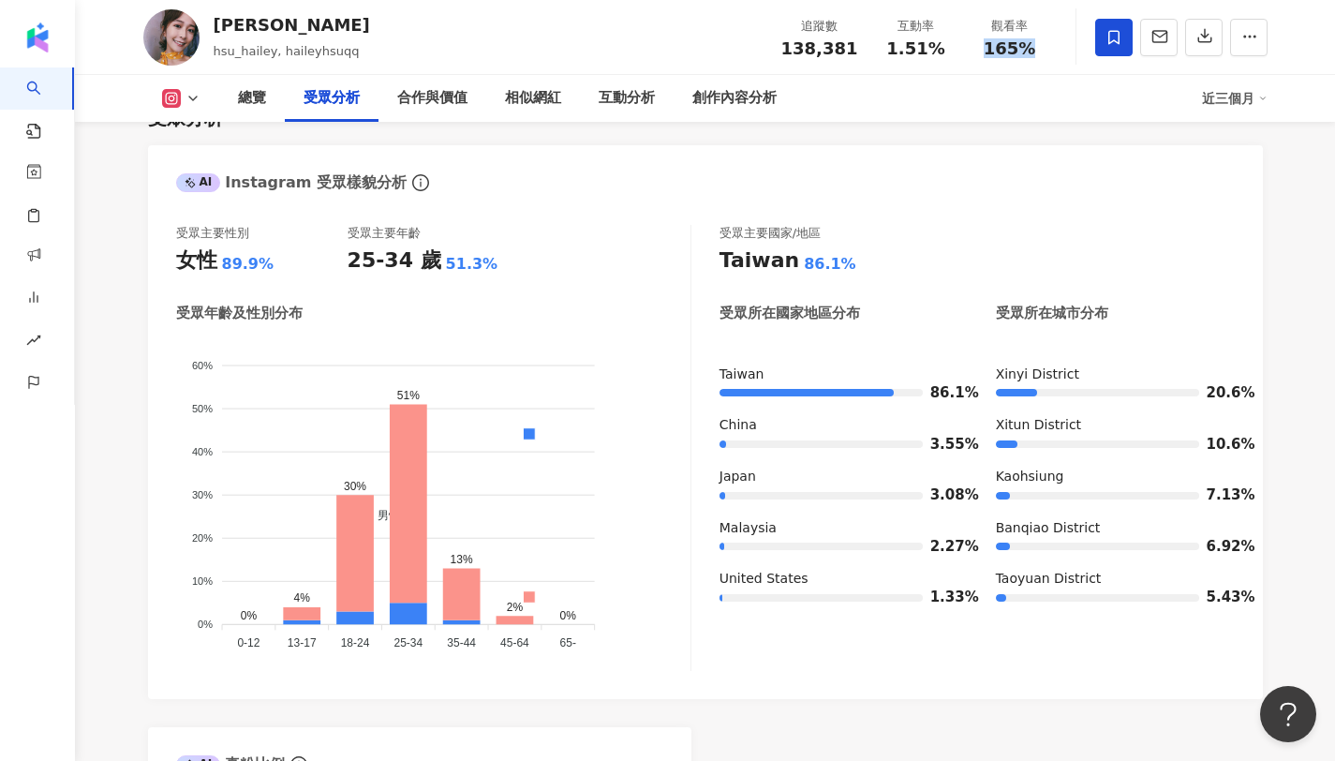
drag, startPoint x: 990, startPoint y: 43, endPoint x: 1040, endPoint y: 50, distance: 50.1
click at [1040, 50] on div "165%" at bounding box center [1009, 48] width 71 height 19
click at [827, 146] on div "AI Instagram 受眾樣貌分析 這對您是否有幫助？" at bounding box center [705, 175] width 1115 height 61
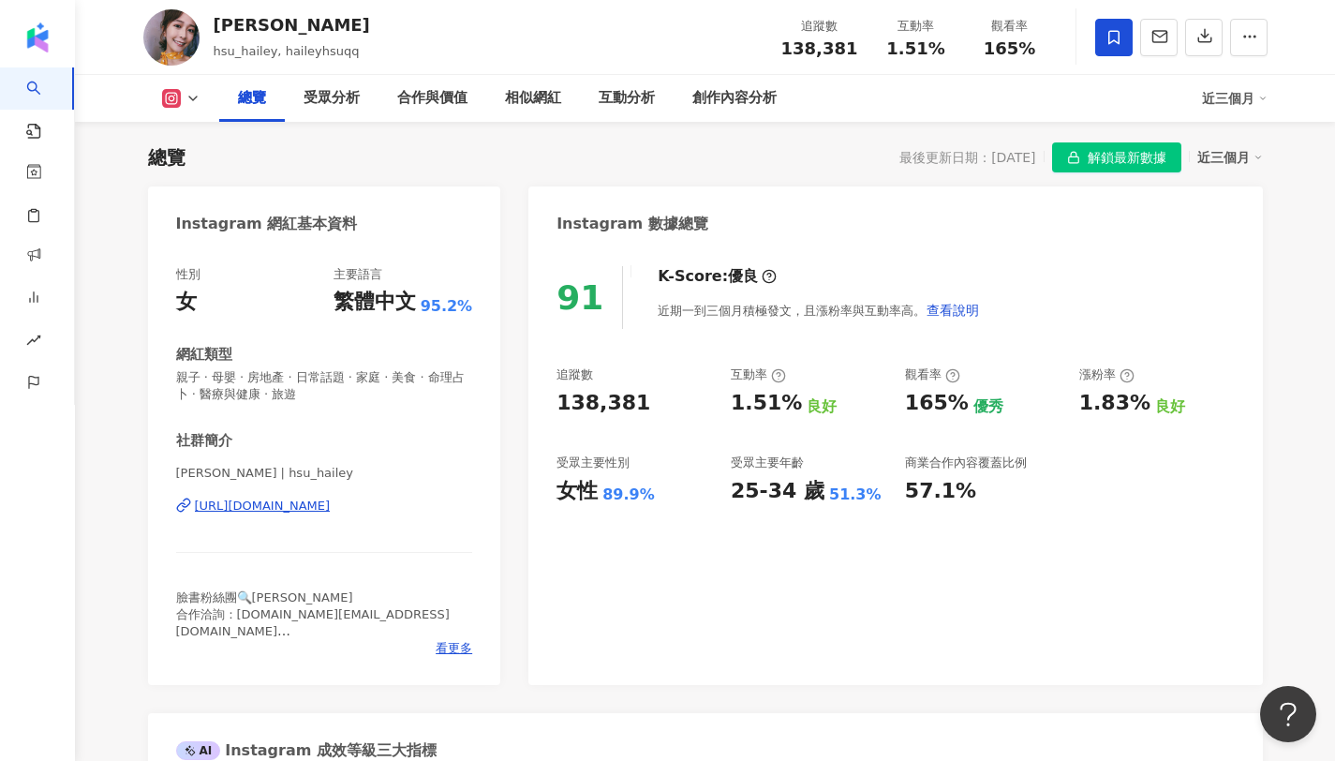
scroll to position [0, 0]
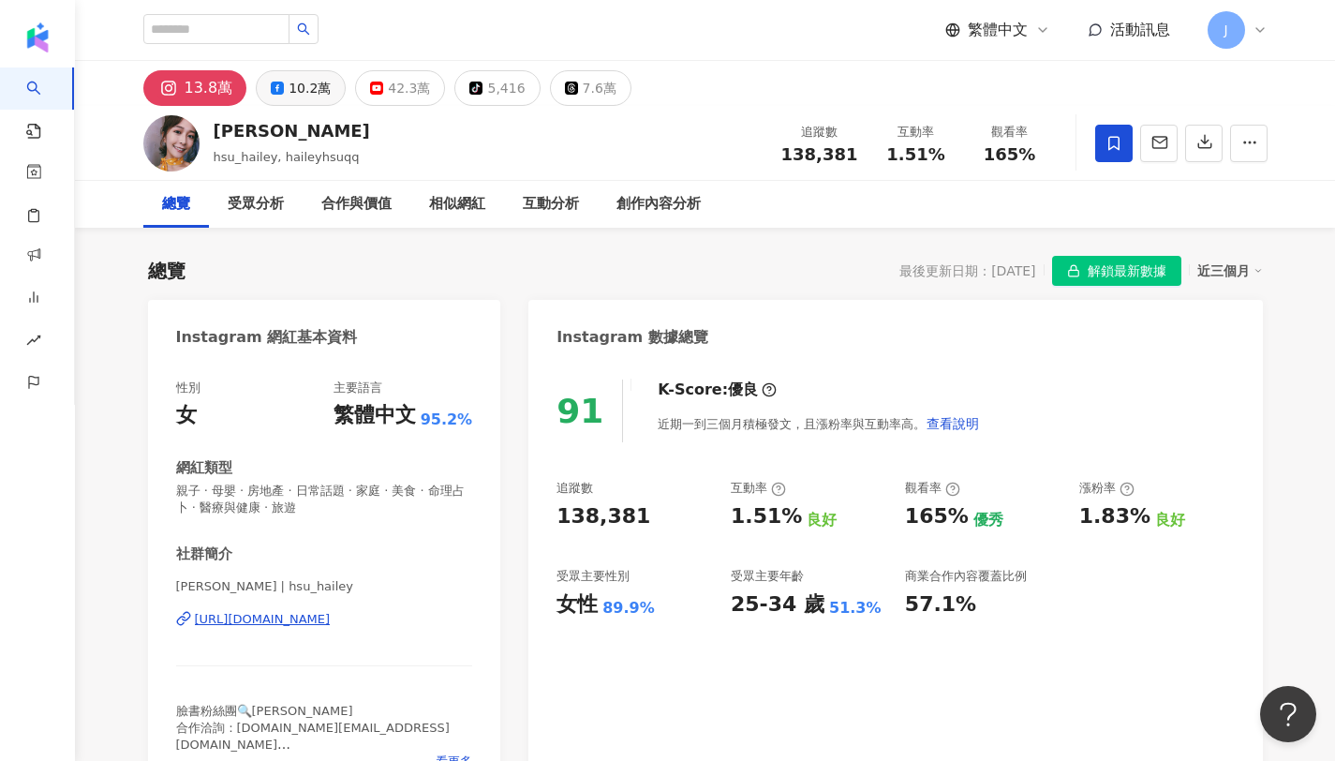
click at [301, 85] on div "10.2萬" at bounding box center [309, 88] width 42 height 26
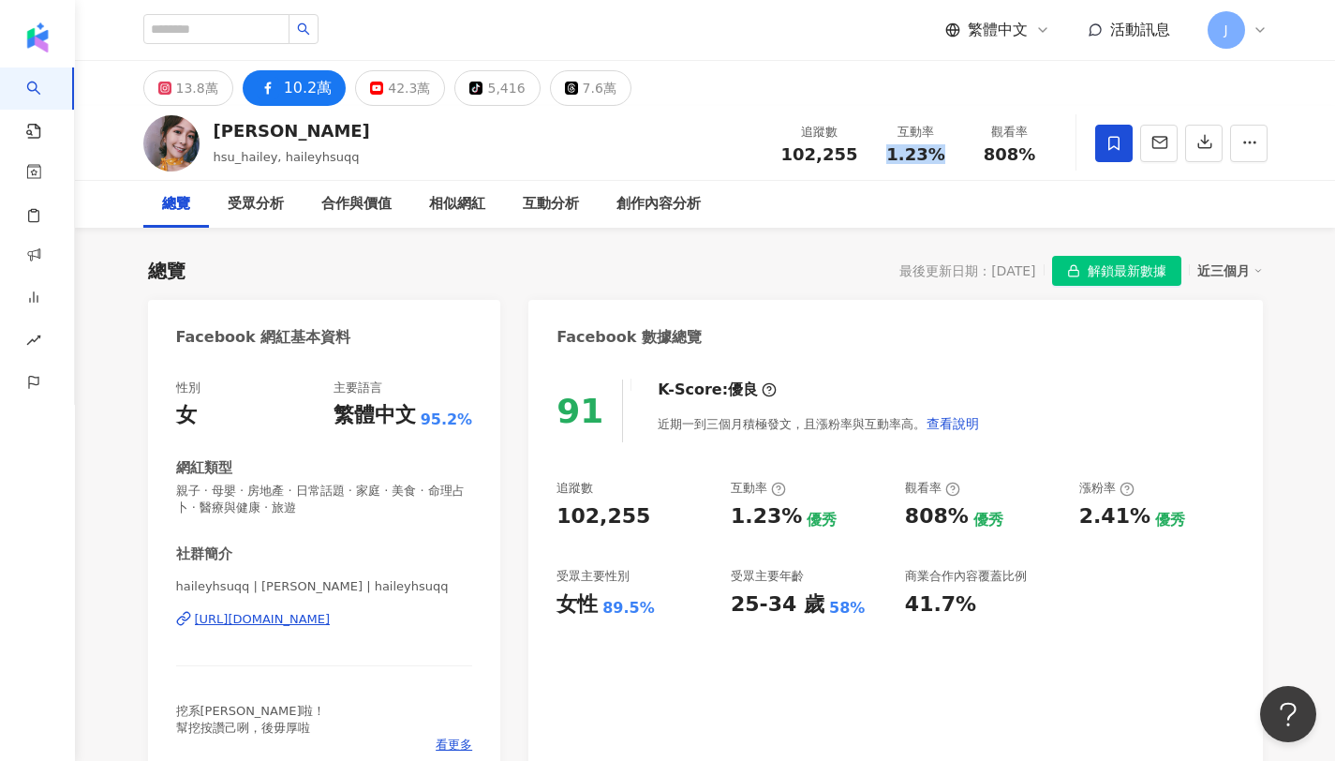
drag, startPoint x: 894, startPoint y: 153, endPoint x: 953, endPoint y: 154, distance: 59.0
click at [953, 154] on div "互動率 1.23%" at bounding box center [916, 143] width 94 height 40
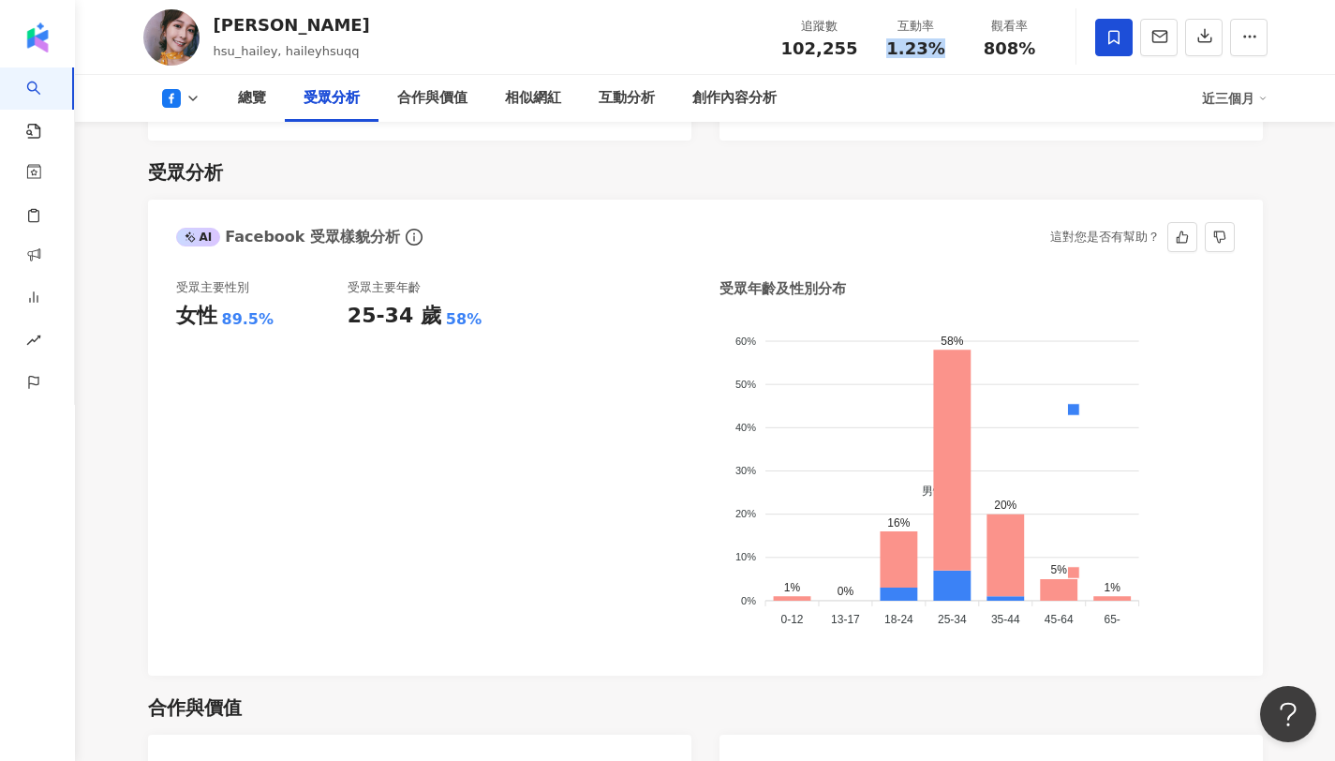
scroll to position [1603, 0]
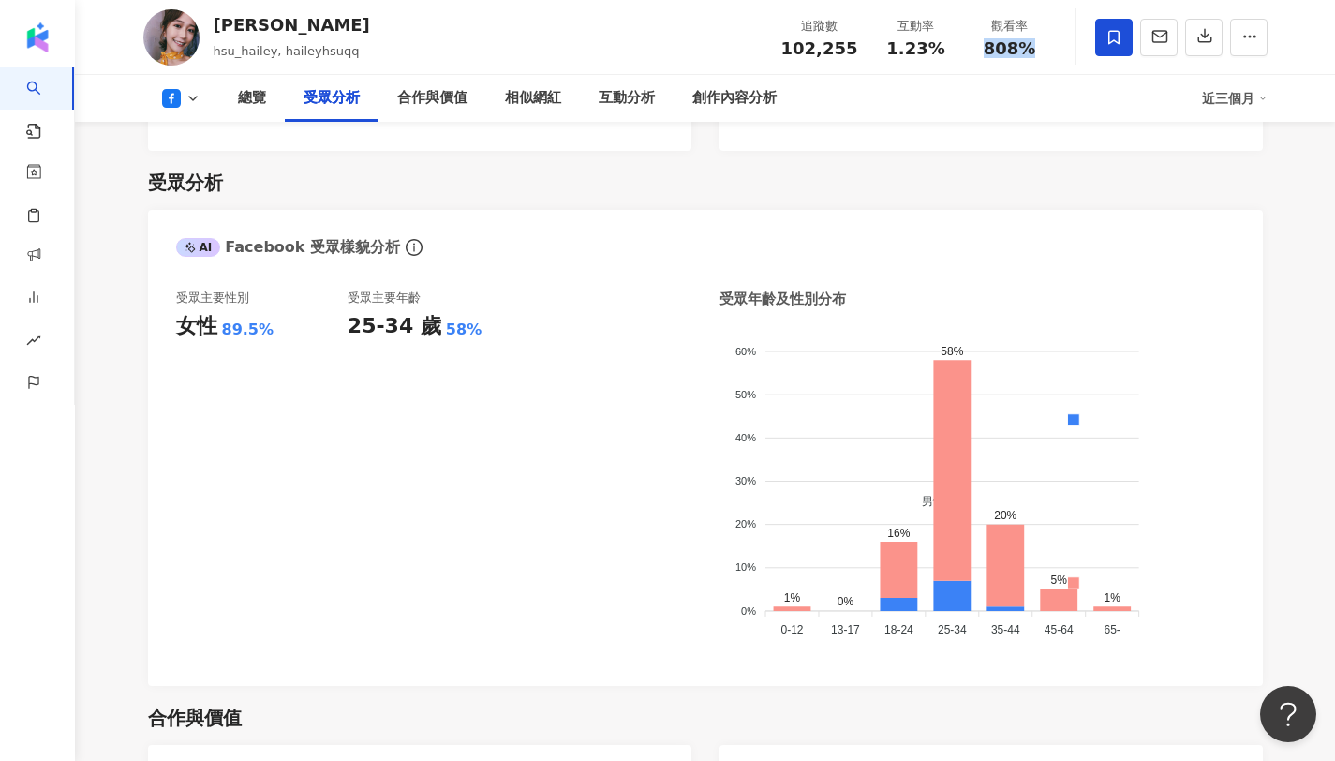
copy span "808%"
drag, startPoint x: 978, startPoint y: 37, endPoint x: 1044, endPoint y: 56, distance: 69.1
click at [1044, 56] on div "觀看率 808%" at bounding box center [1010, 37] width 94 height 40
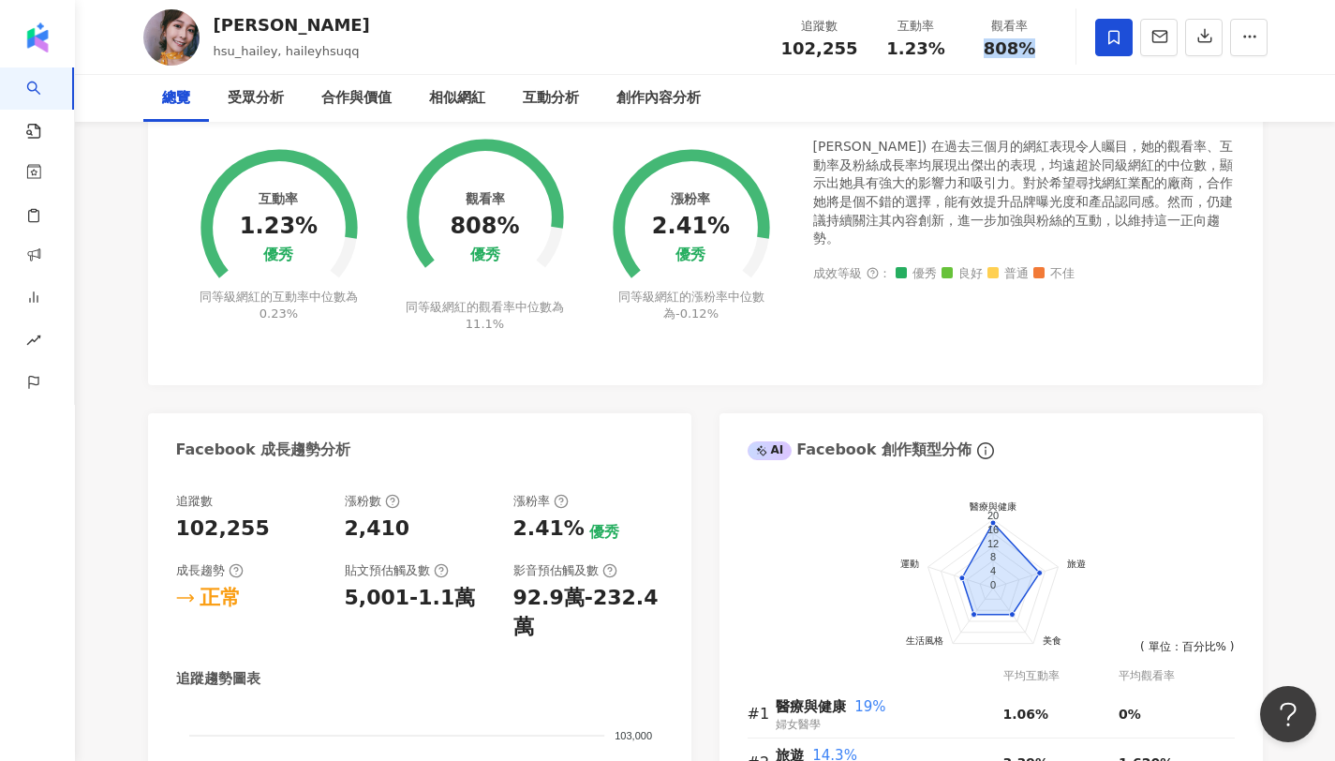
scroll to position [0, 0]
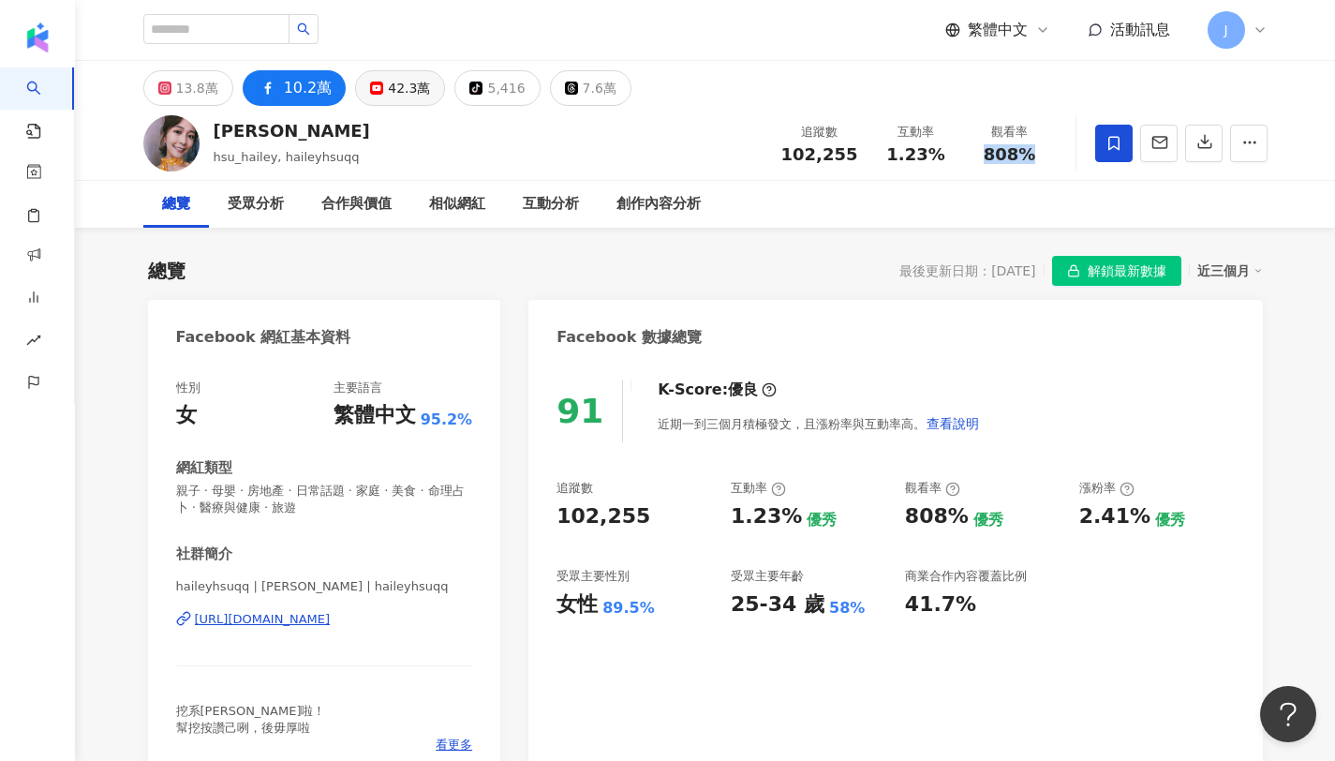
click at [398, 95] on div "42.3萬" at bounding box center [409, 88] width 42 height 26
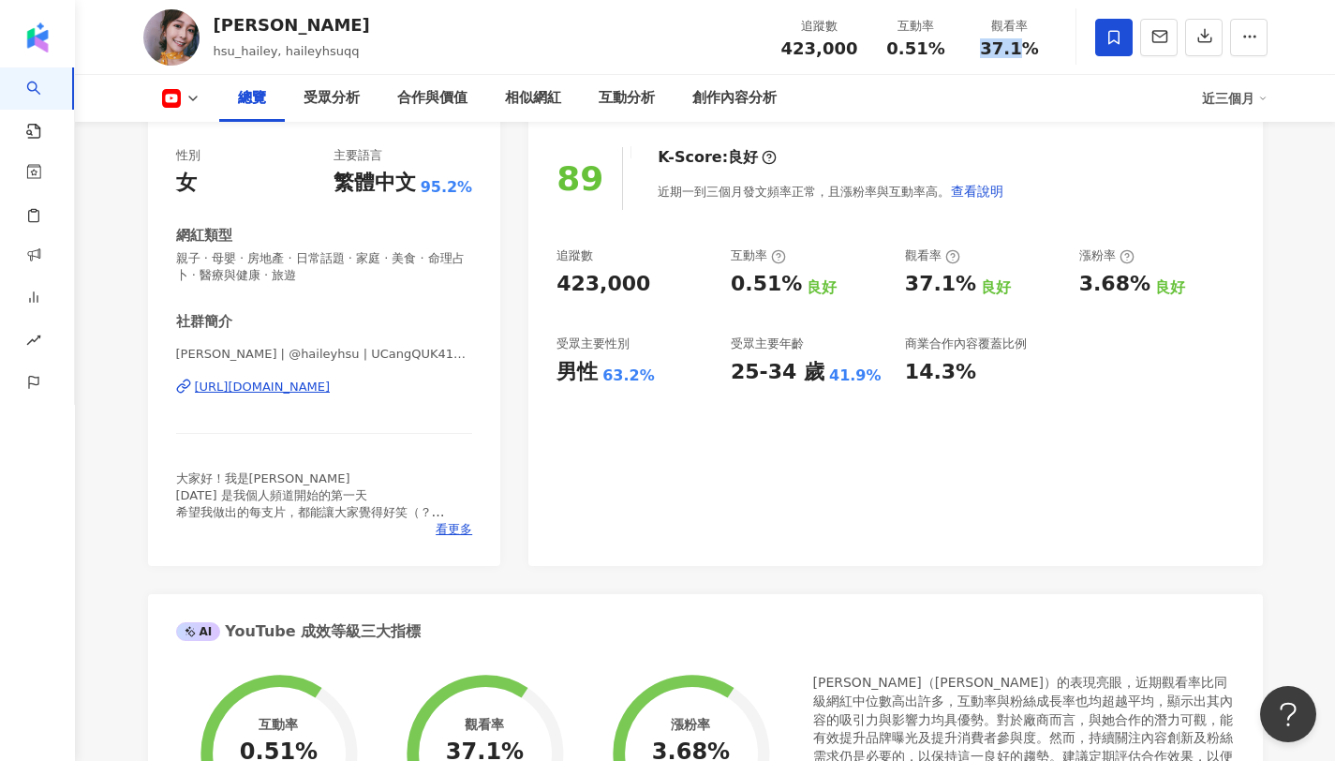
scroll to position [244, 0]
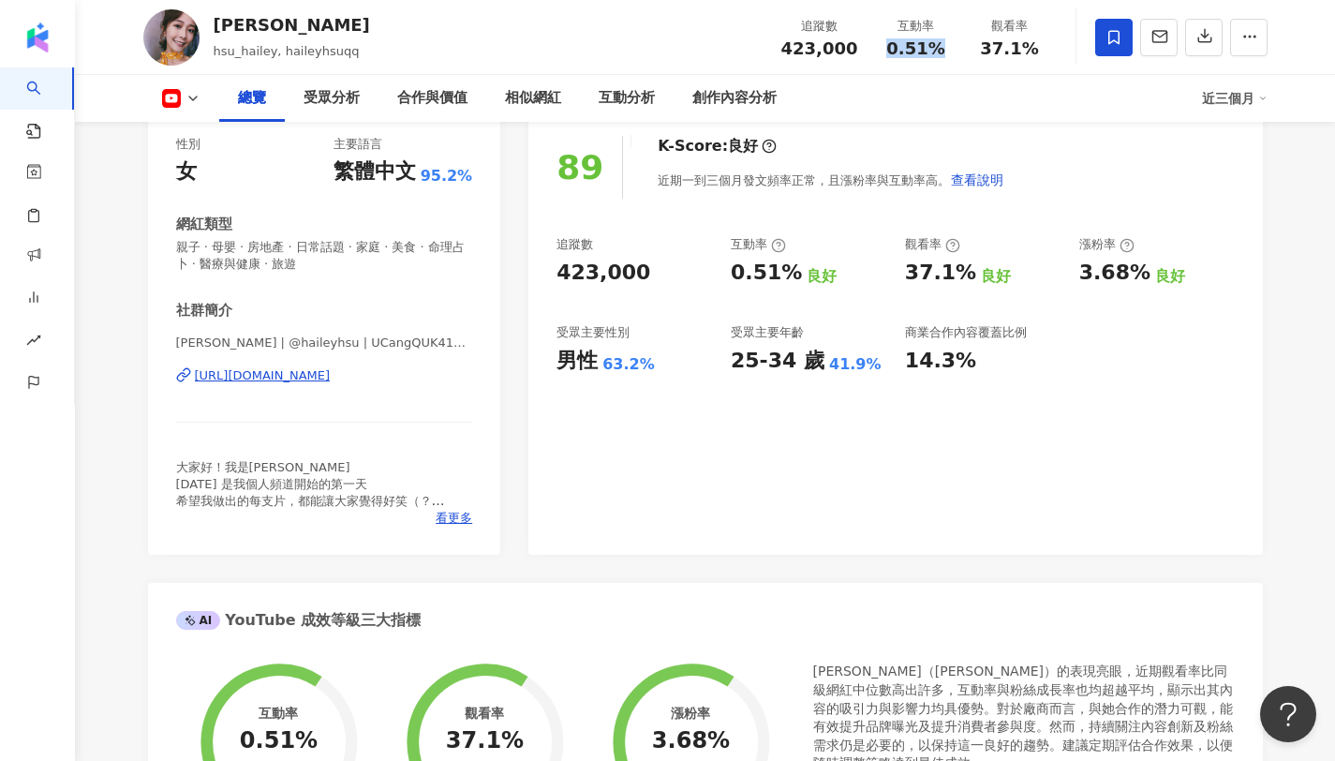
drag, startPoint x: 894, startPoint y: 40, endPoint x: 951, endPoint y: 56, distance: 58.4
click at [951, 56] on div "互動率 0.51%" at bounding box center [916, 37] width 94 height 40
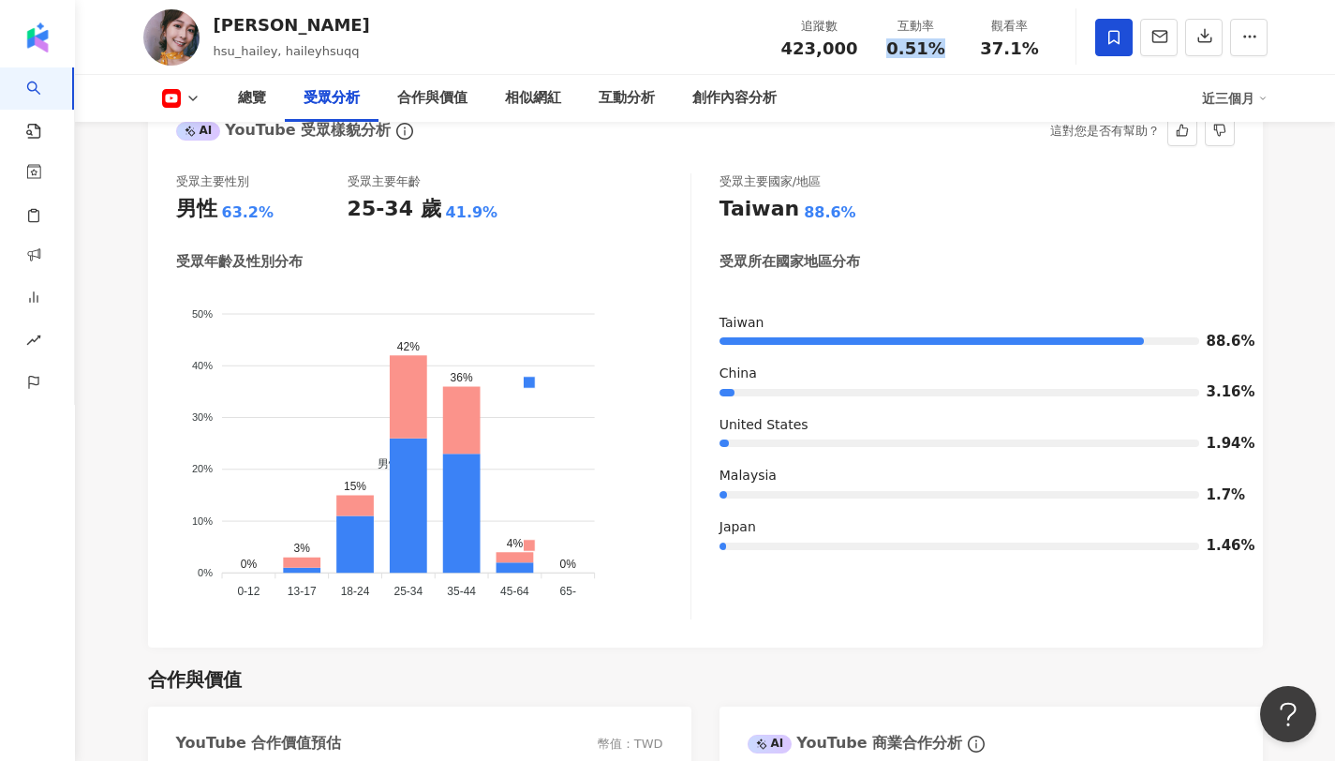
scroll to position [1703, 0]
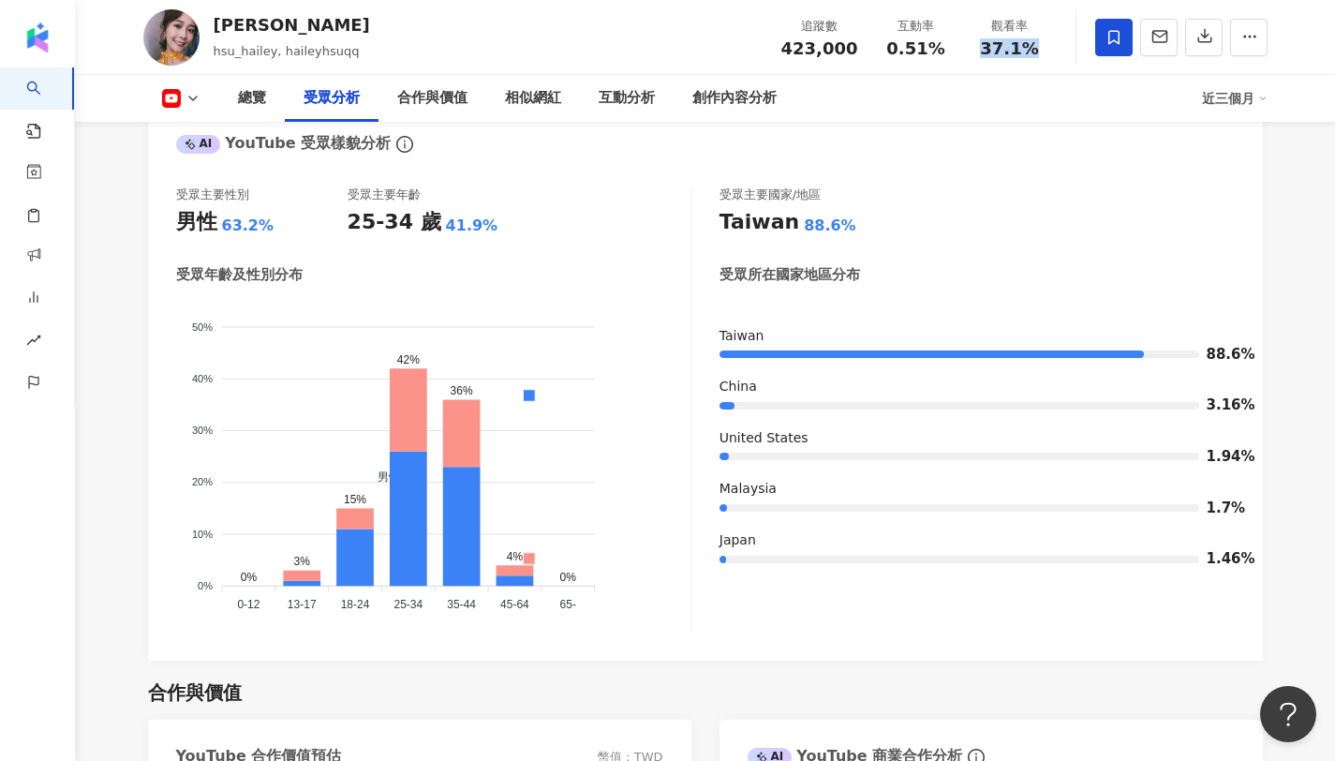
drag, startPoint x: 983, startPoint y: 47, endPoint x: 1072, endPoint y: 51, distance: 90.0
click at [1072, 51] on div "徐海莉 Hailey hsu_hailey, haileyhsuqq 追蹤數 423,000 互動率 0.51% 觀看率 37.1%" at bounding box center [705, 37] width 1199 height 74
copy span "0.51%"
drag, startPoint x: 890, startPoint y: 42, endPoint x: 947, endPoint y: 45, distance: 57.2
click at [947, 45] on div "0.51%" at bounding box center [915, 48] width 71 height 19
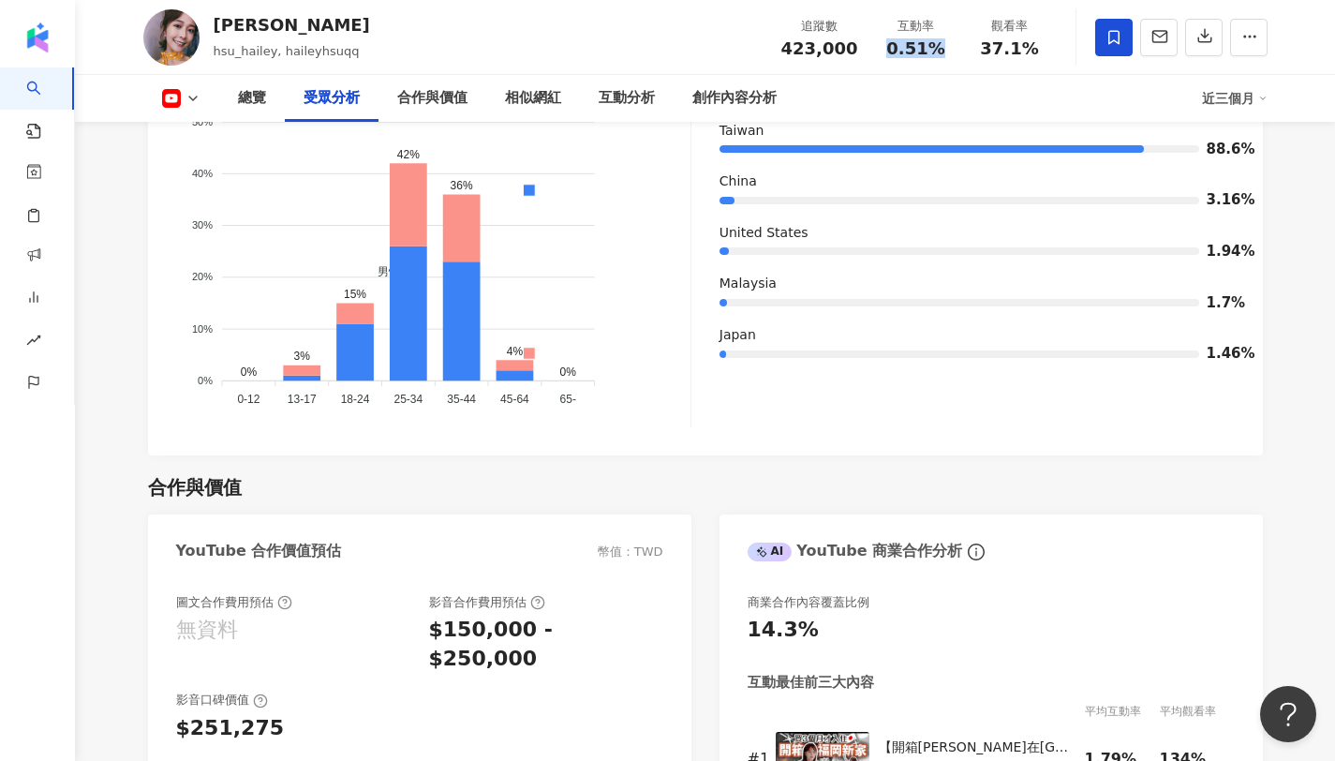
scroll to position [1910, 0]
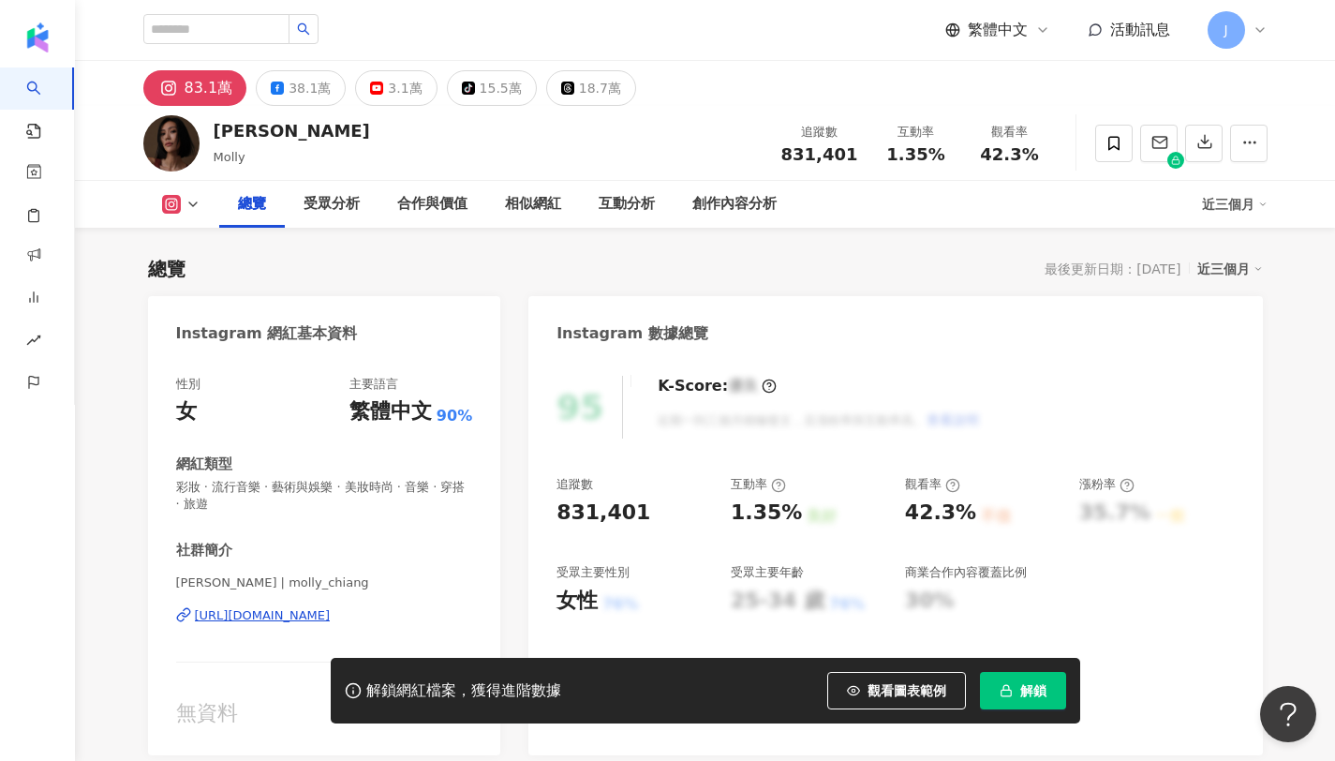
click at [1020, 685] on span "解鎖" at bounding box center [1033, 690] width 26 height 15
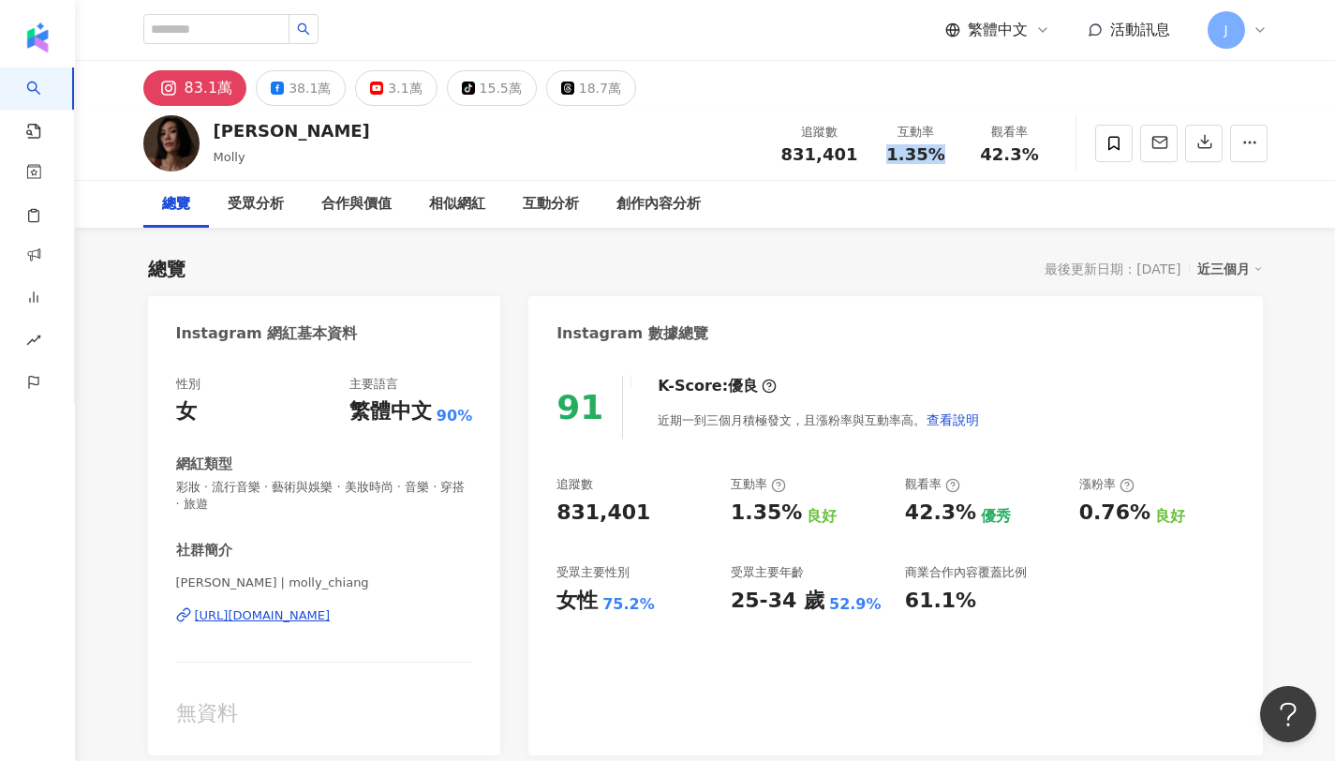
drag, startPoint x: 892, startPoint y: 158, endPoint x: 943, endPoint y: 159, distance: 51.5
click at [943, 159] on div "1.35%" at bounding box center [915, 154] width 71 height 19
copy span "1.35%"
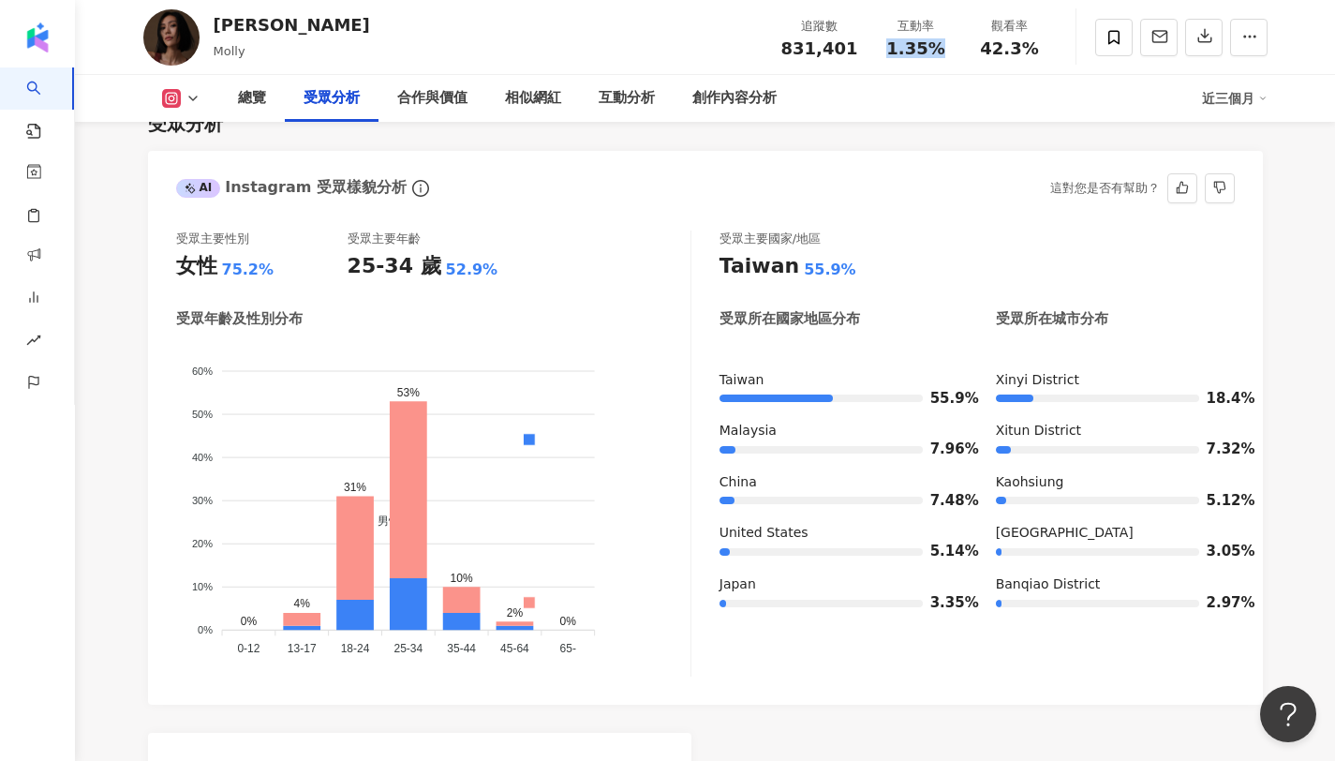
scroll to position [1628, 0]
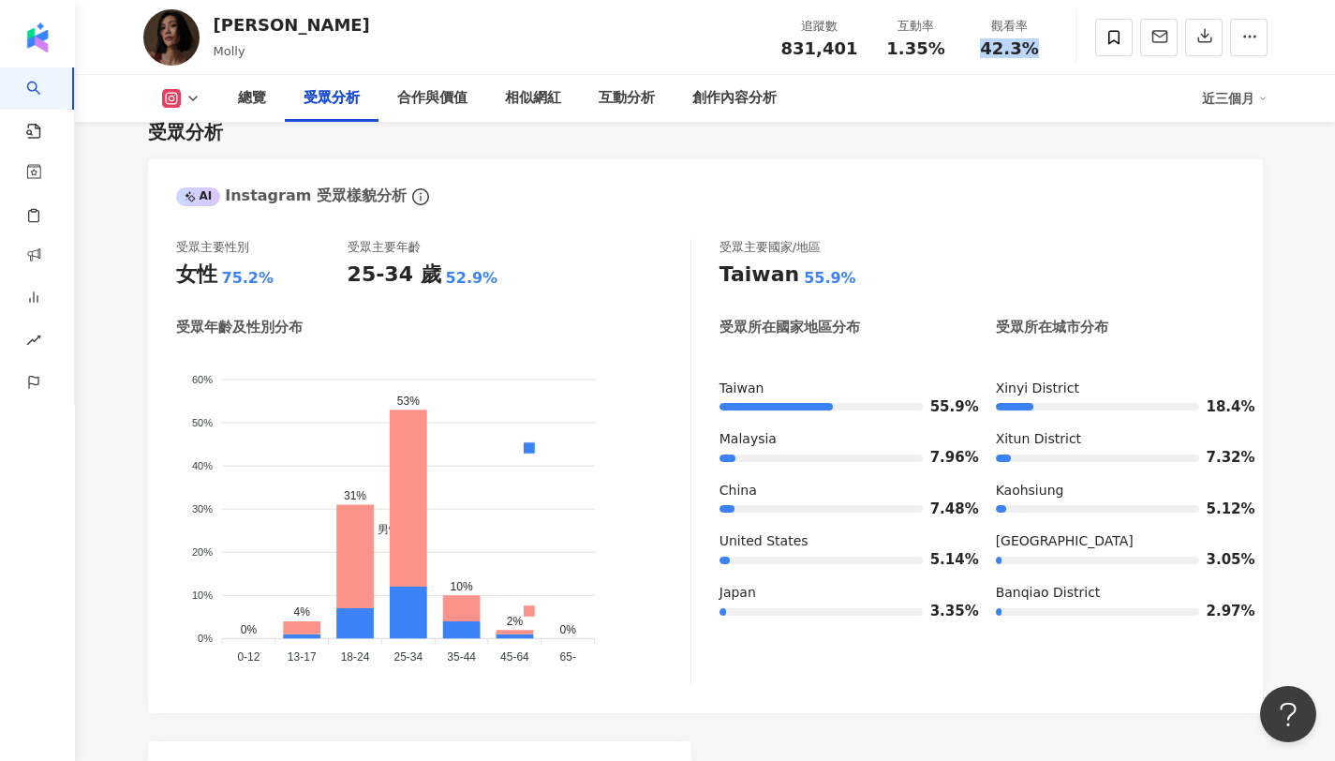
copy span "42.3%"
drag, startPoint x: 987, startPoint y: 47, endPoint x: 1058, endPoint y: 53, distance: 71.5
click at [1058, 53] on div "[PERSON_NAME] 追蹤數 831,401 互動率 1.35% 觀看率 42.3%" at bounding box center [705, 37] width 1199 height 74
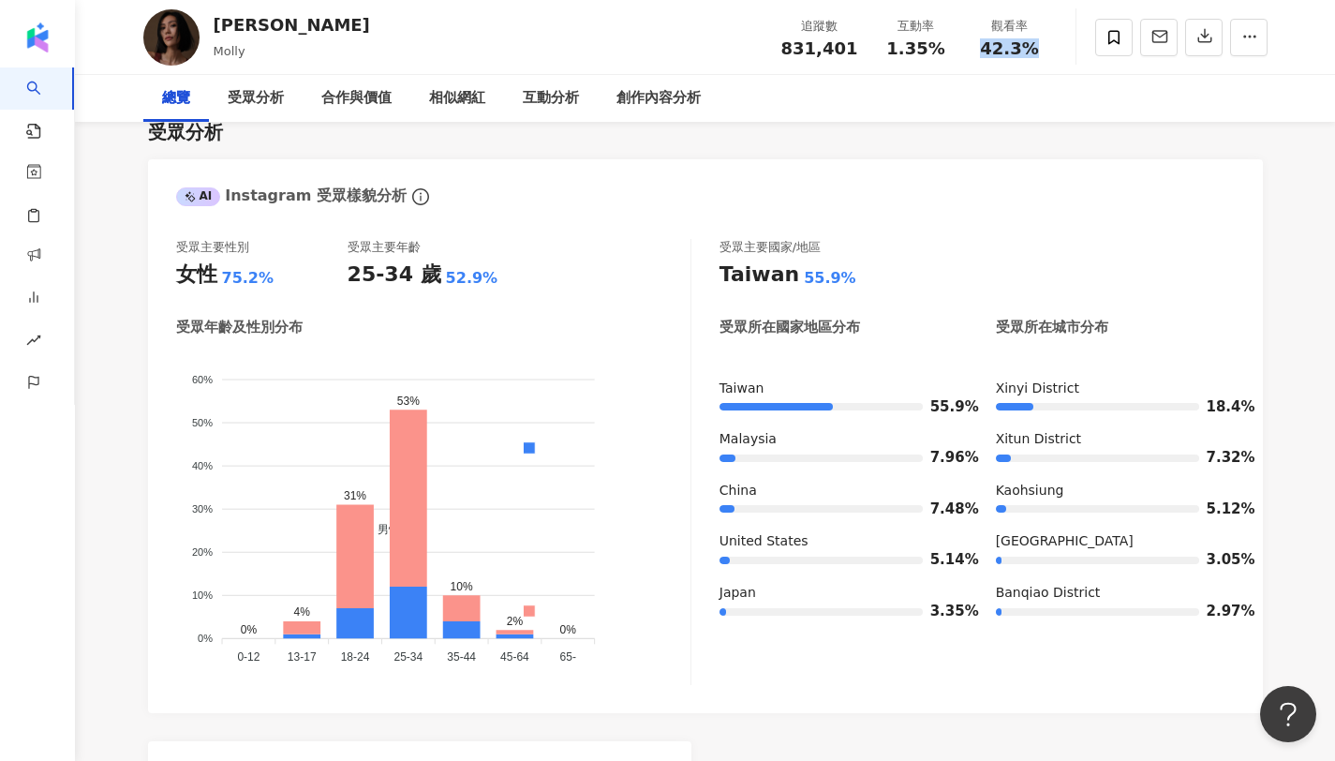
scroll to position [0, 0]
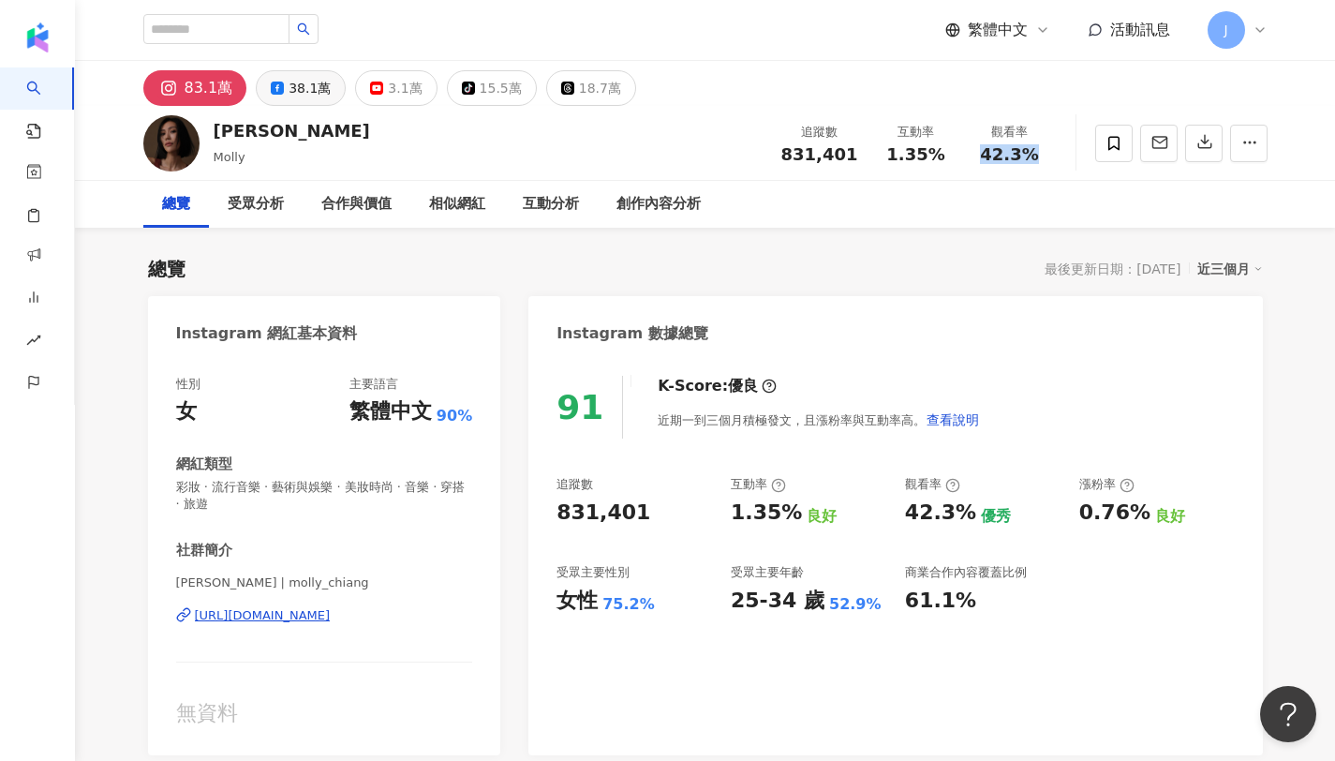
click at [328, 94] on button "38.1萬" at bounding box center [301, 88] width 90 height 36
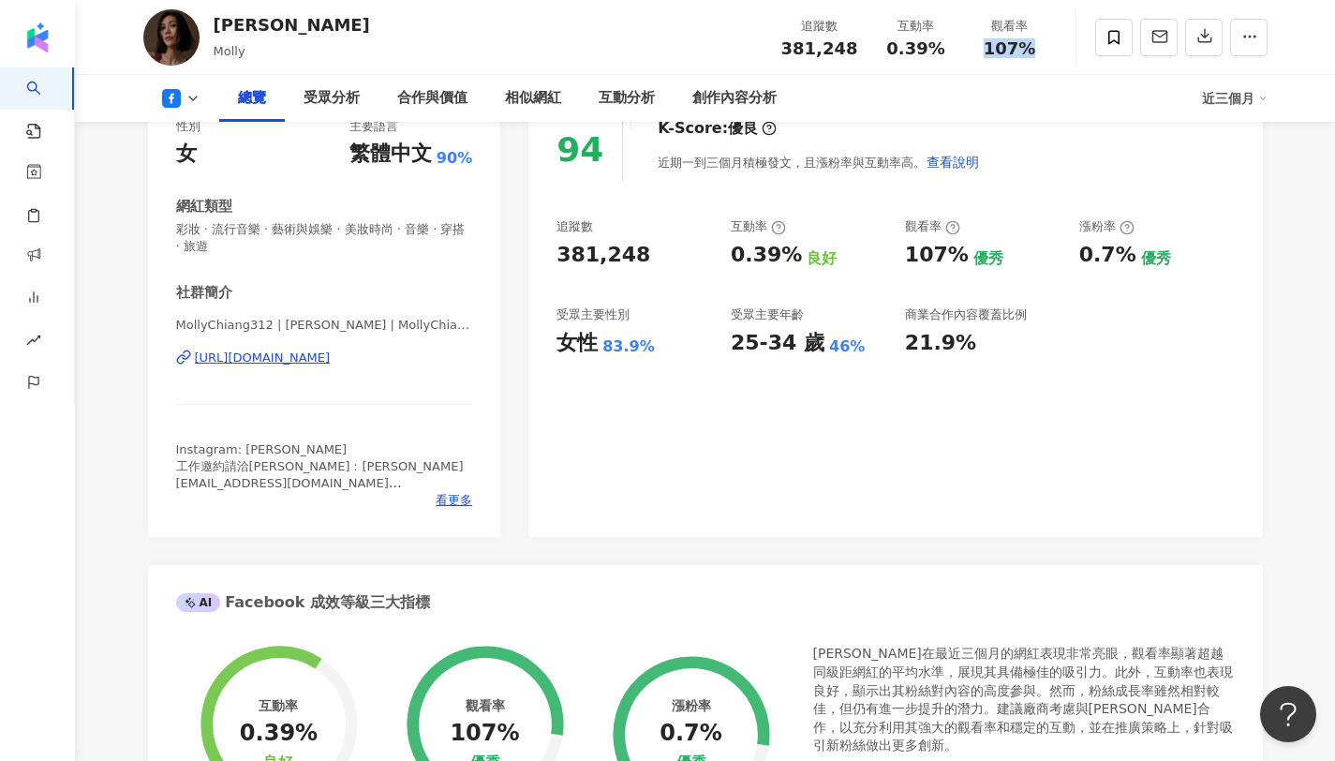
scroll to position [265, 0]
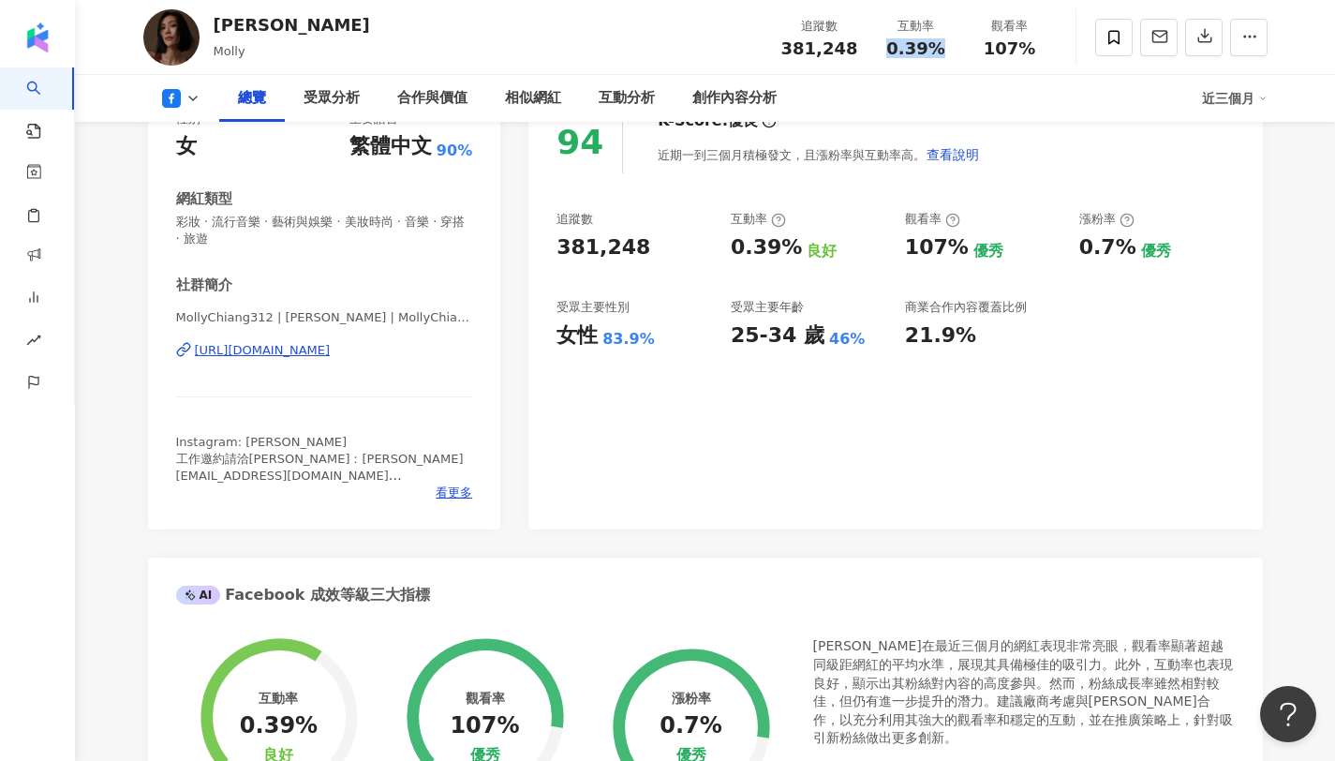
drag, startPoint x: 890, startPoint y: 46, endPoint x: 949, endPoint y: 45, distance: 59.0
click at [949, 45] on div "0.39%" at bounding box center [915, 48] width 71 height 19
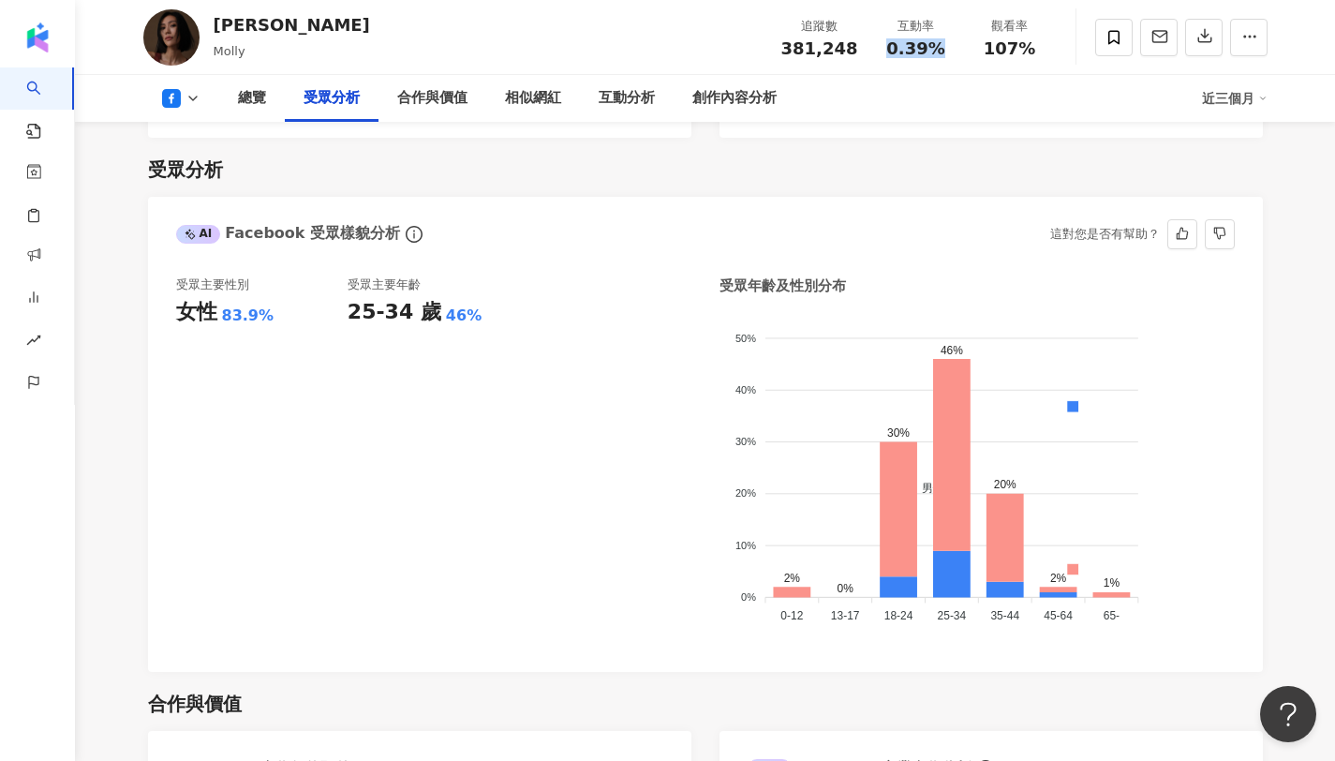
scroll to position [1626, 0]
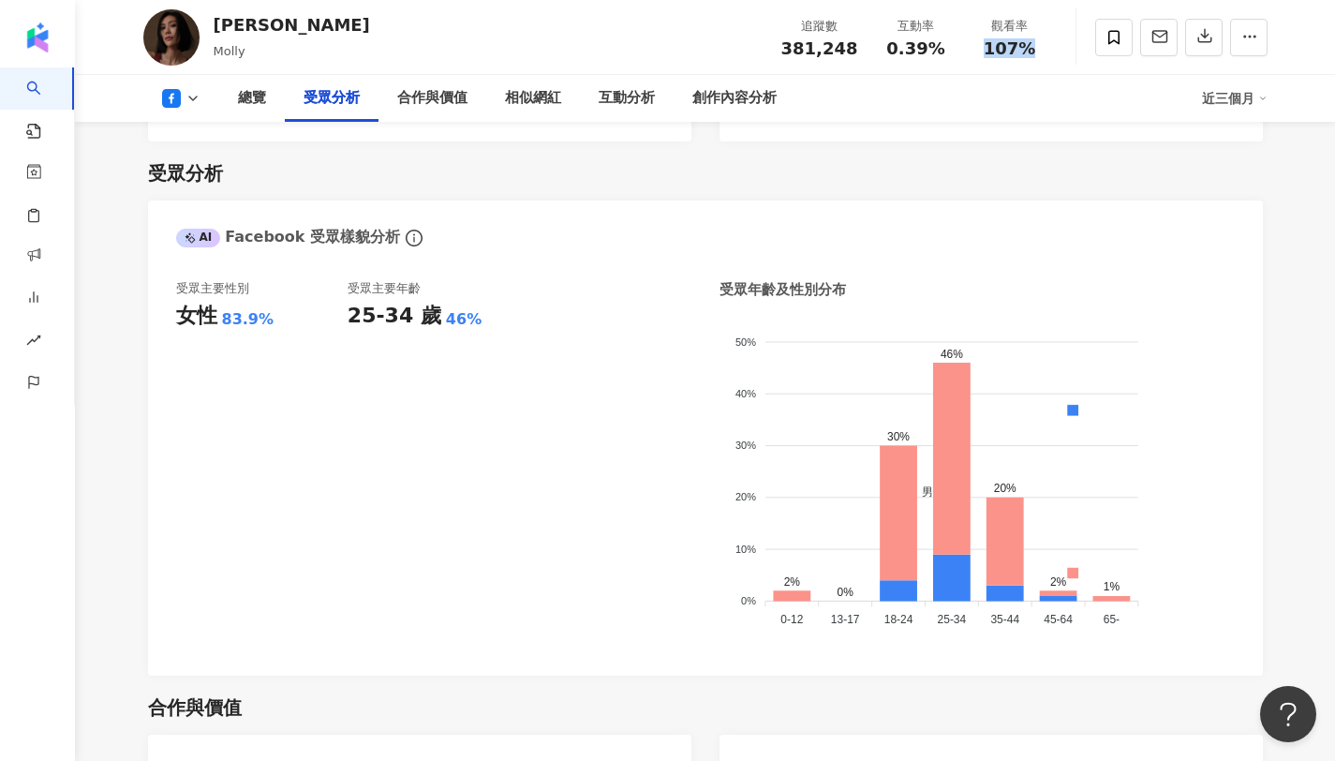
drag, startPoint x: 987, startPoint y: 47, endPoint x: 1043, endPoint y: 46, distance: 56.2
click at [1043, 46] on div "107%" at bounding box center [1009, 48] width 71 height 19
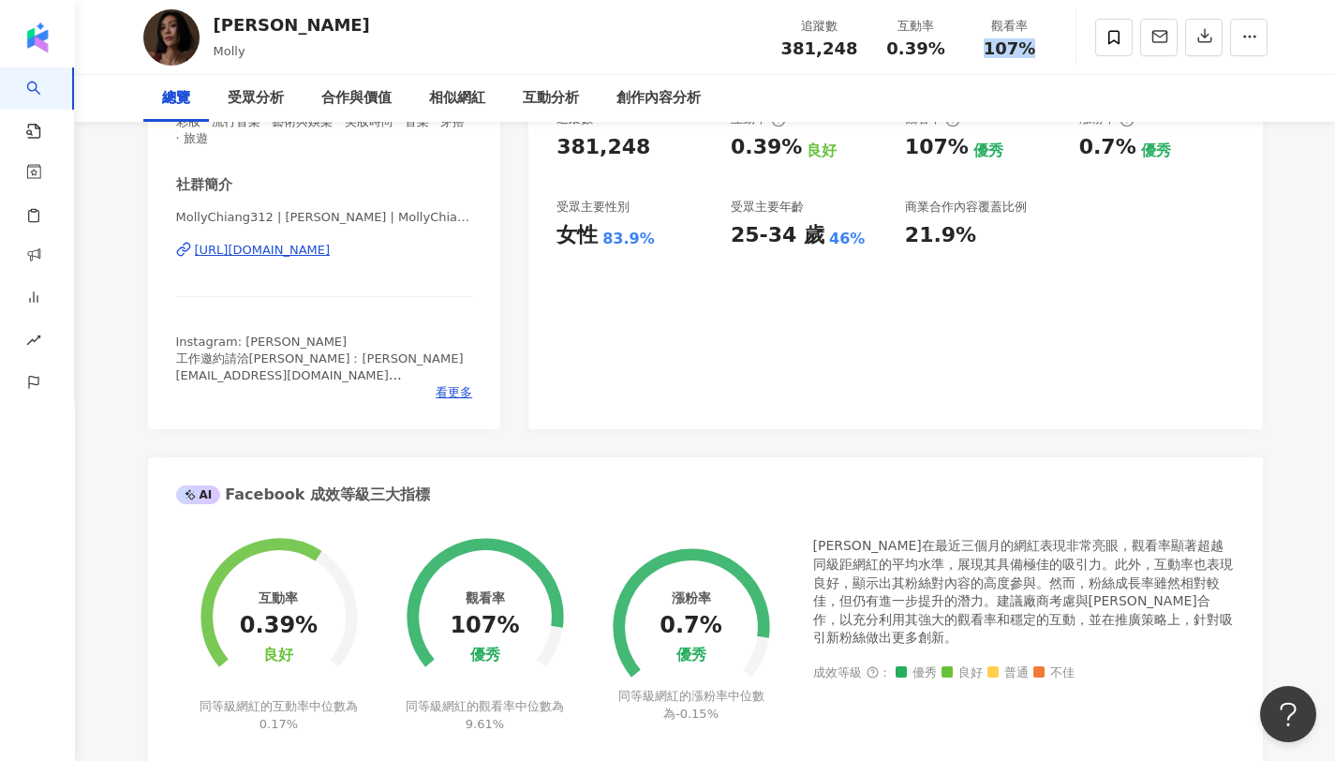
scroll to position [0, 0]
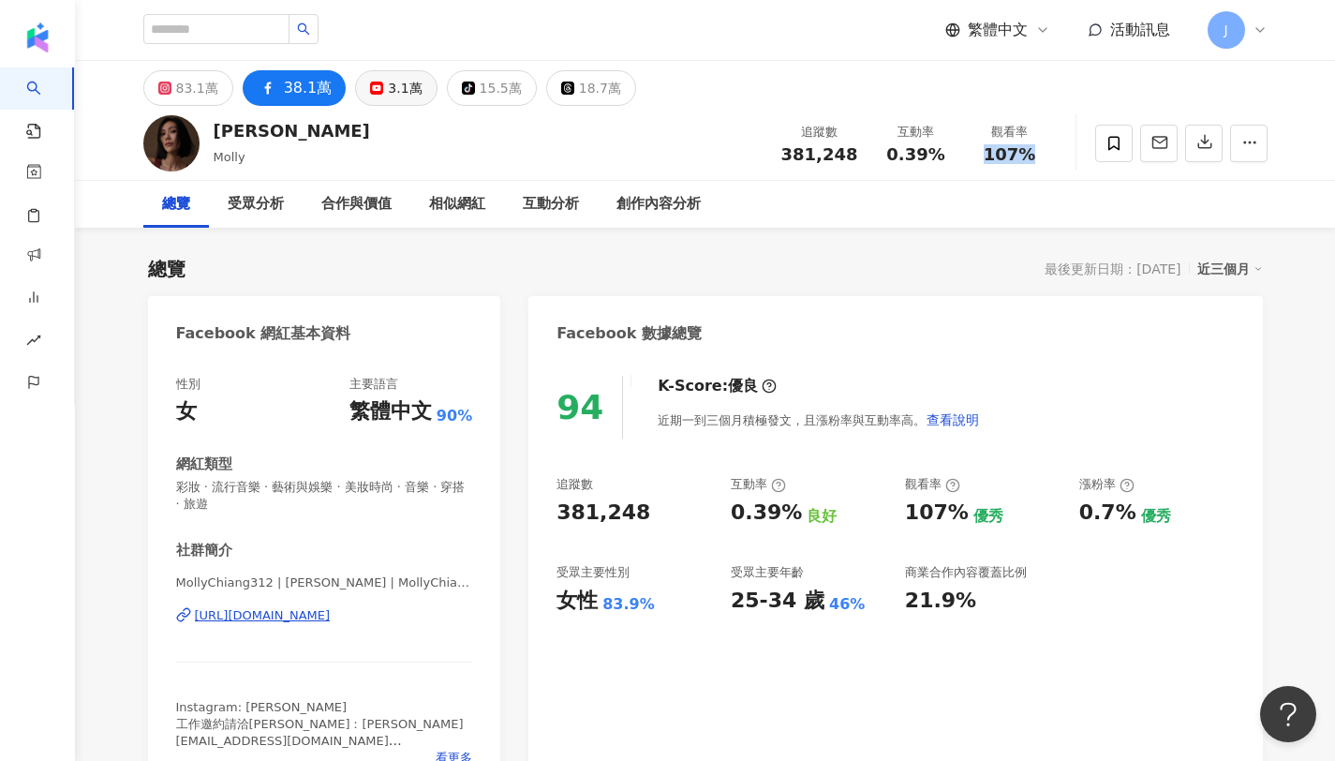
click at [398, 90] on div "3.1萬" at bounding box center [405, 88] width 34 height 26
click at [399, 88] on div "3.1萬" at bounding box center [405, 88] width 34 height 26
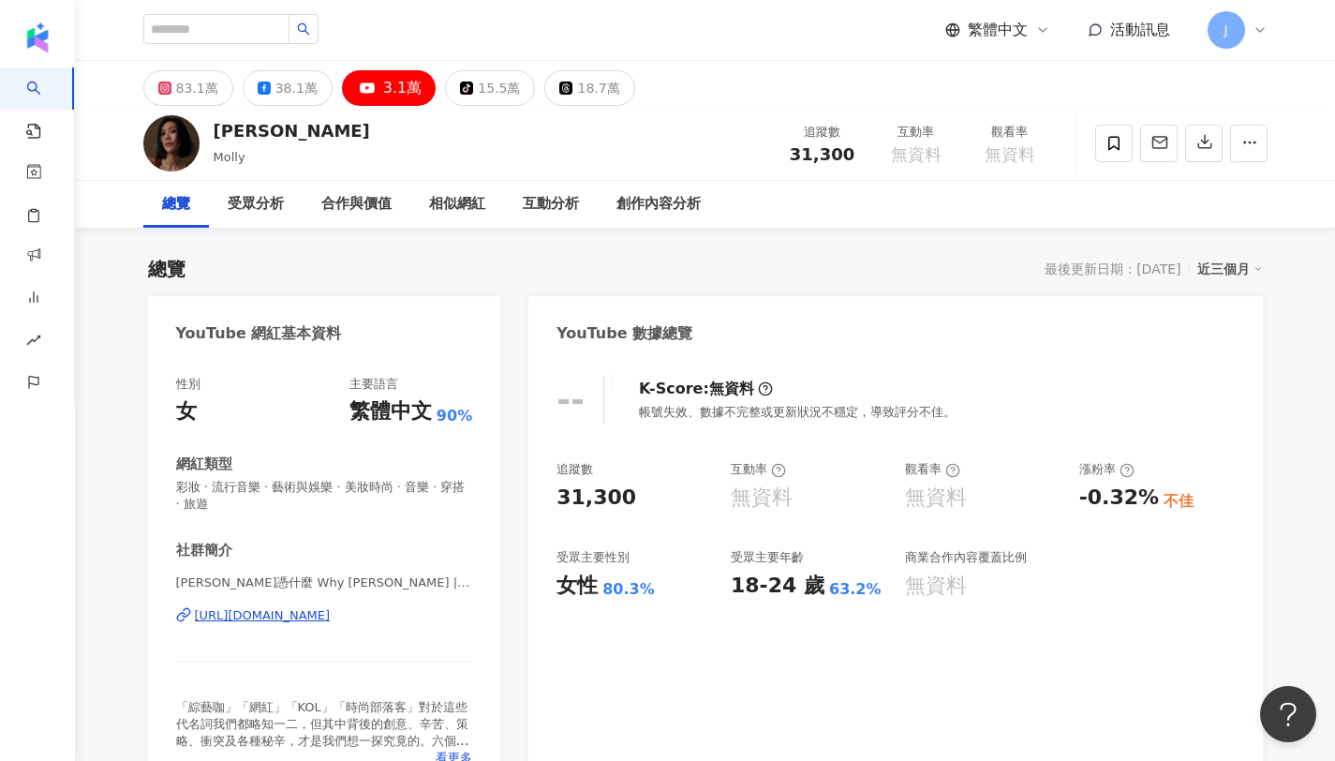
scroll to position [190, 0]
